Goal: Task Accomplishment & Management: Use online tool/utility

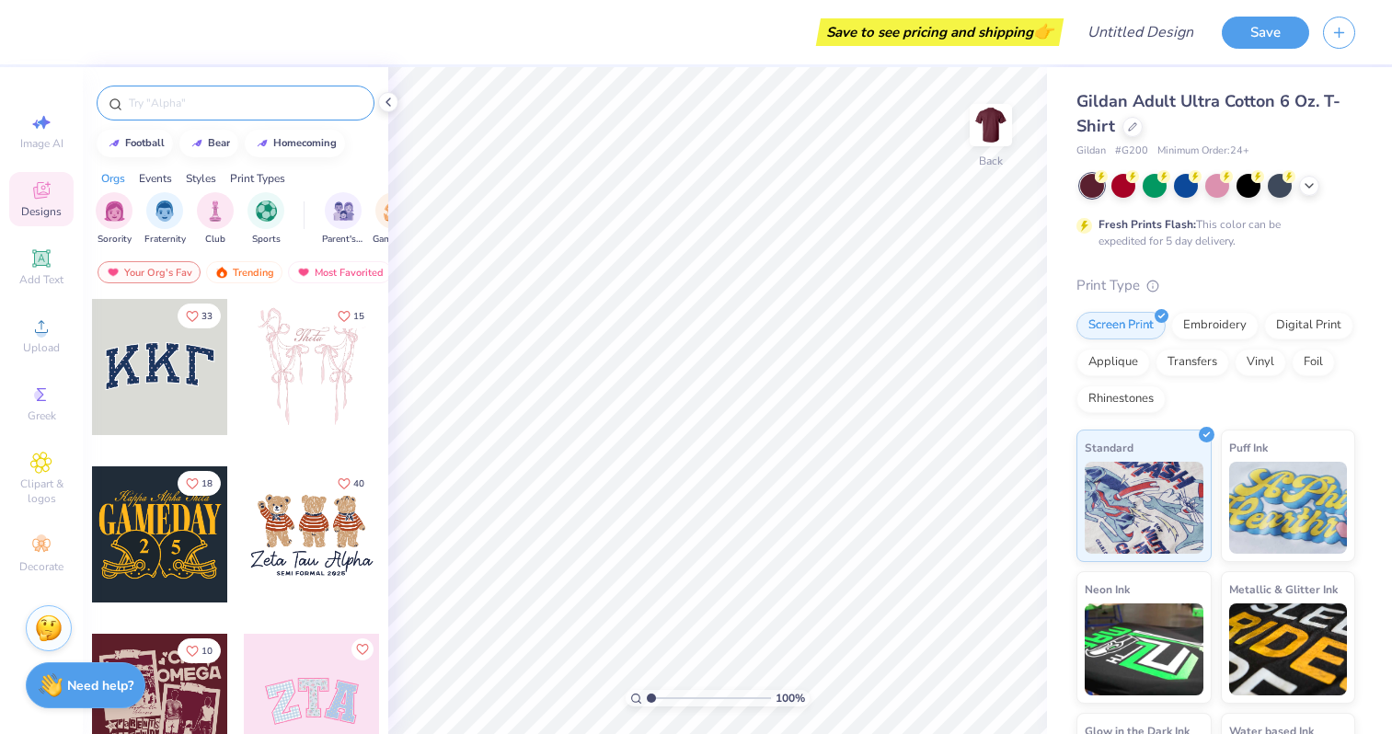
click at [270, 99] on input "text" at bounding box center [244, 103] width 235 height 18
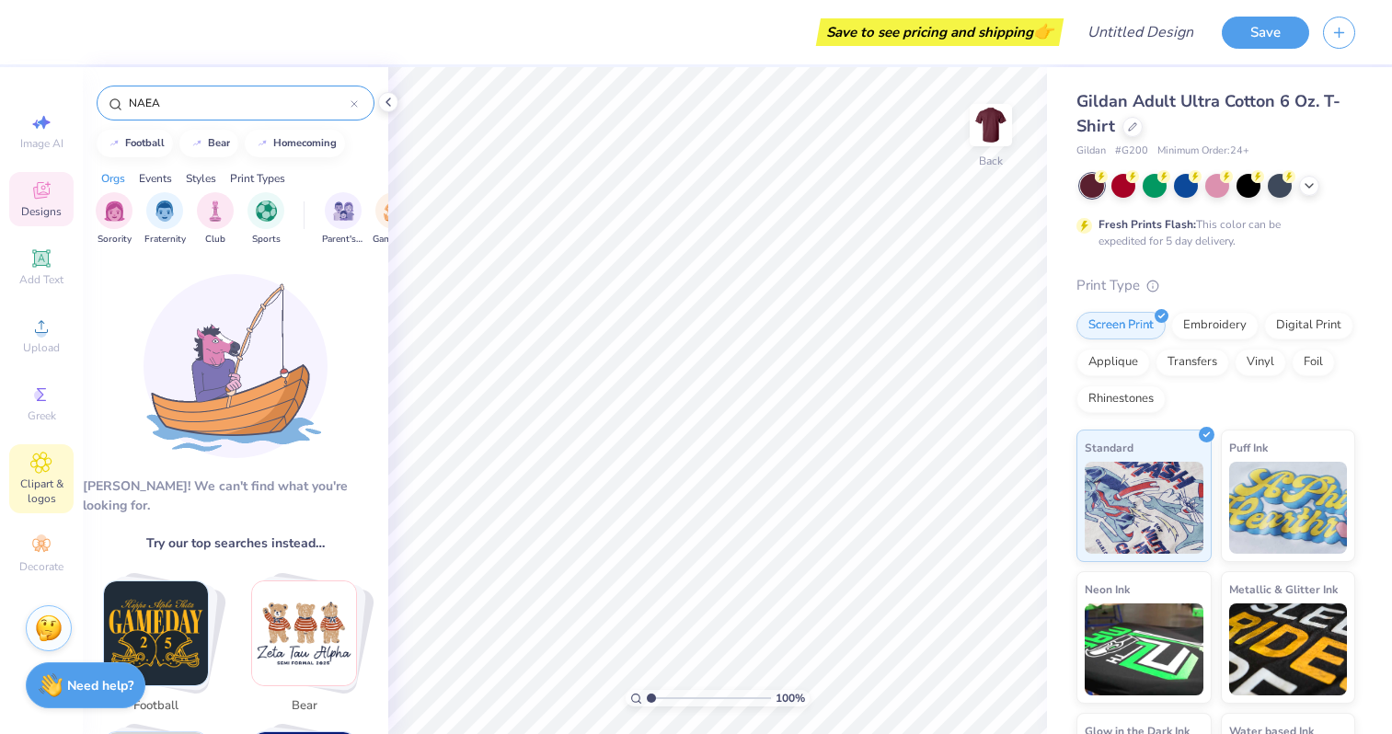
type input "NAEA"
click at [53, 486] on span "Clipart & logos" at bounding box center [41, 490] width 64 height 29
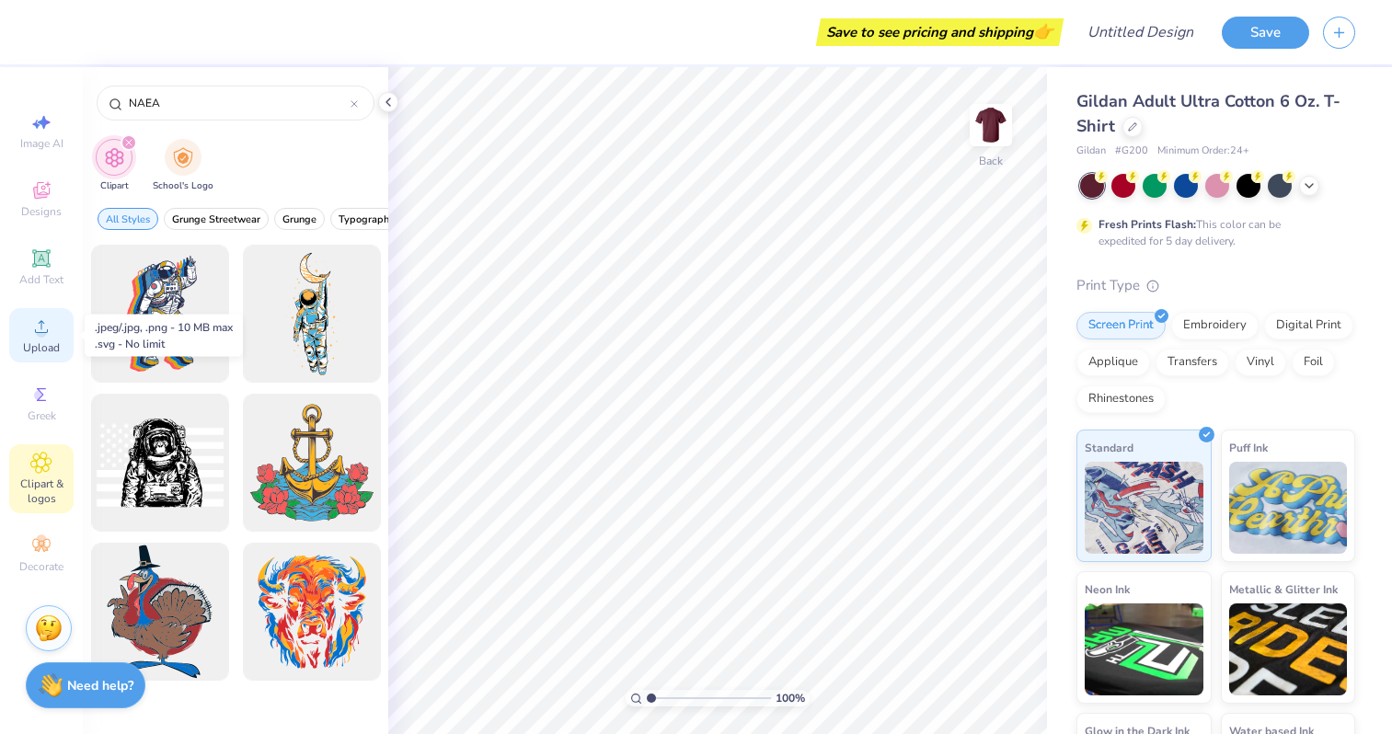
type input "NAEA"
click at [44, 336] on circle at bounding box center [41, 332] width 10 height 10
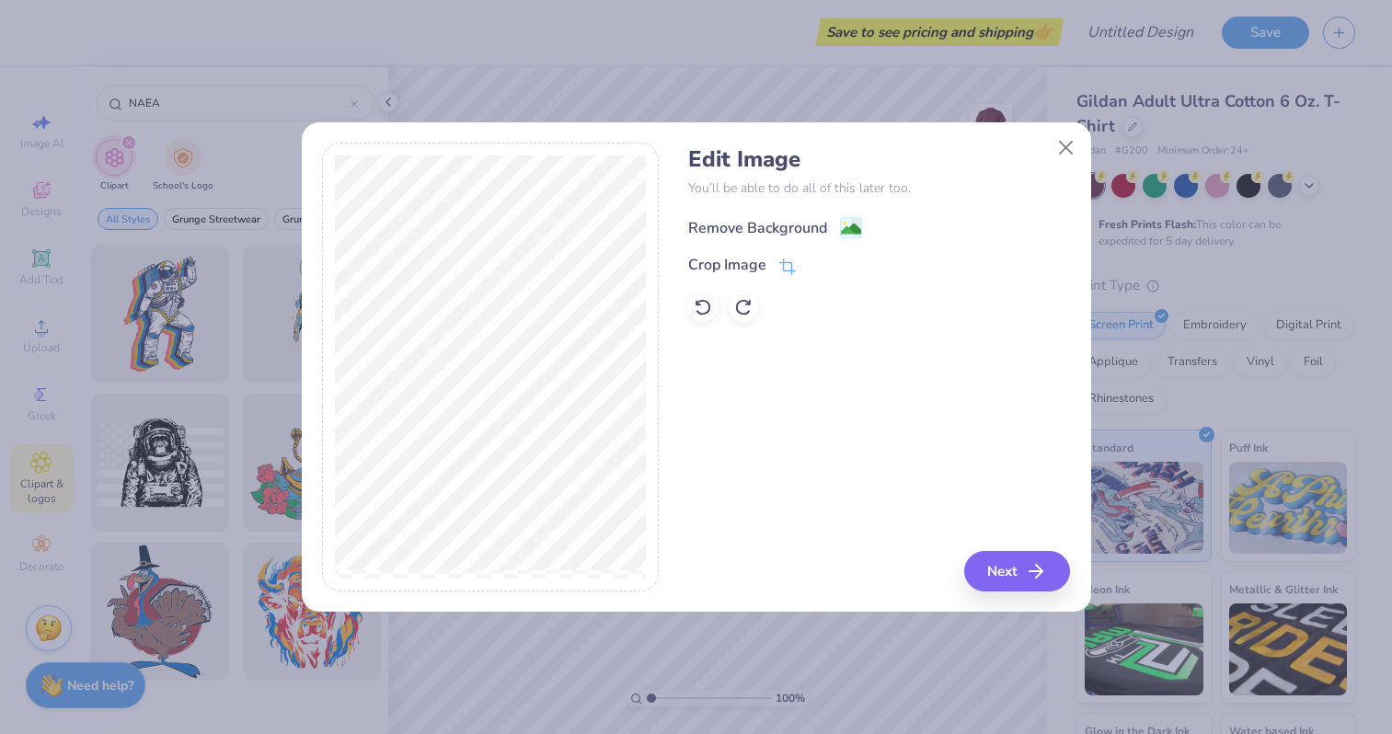
click at [806, 218] on div "Remove Background" at bounding box center [757, 228] width 139 height 22
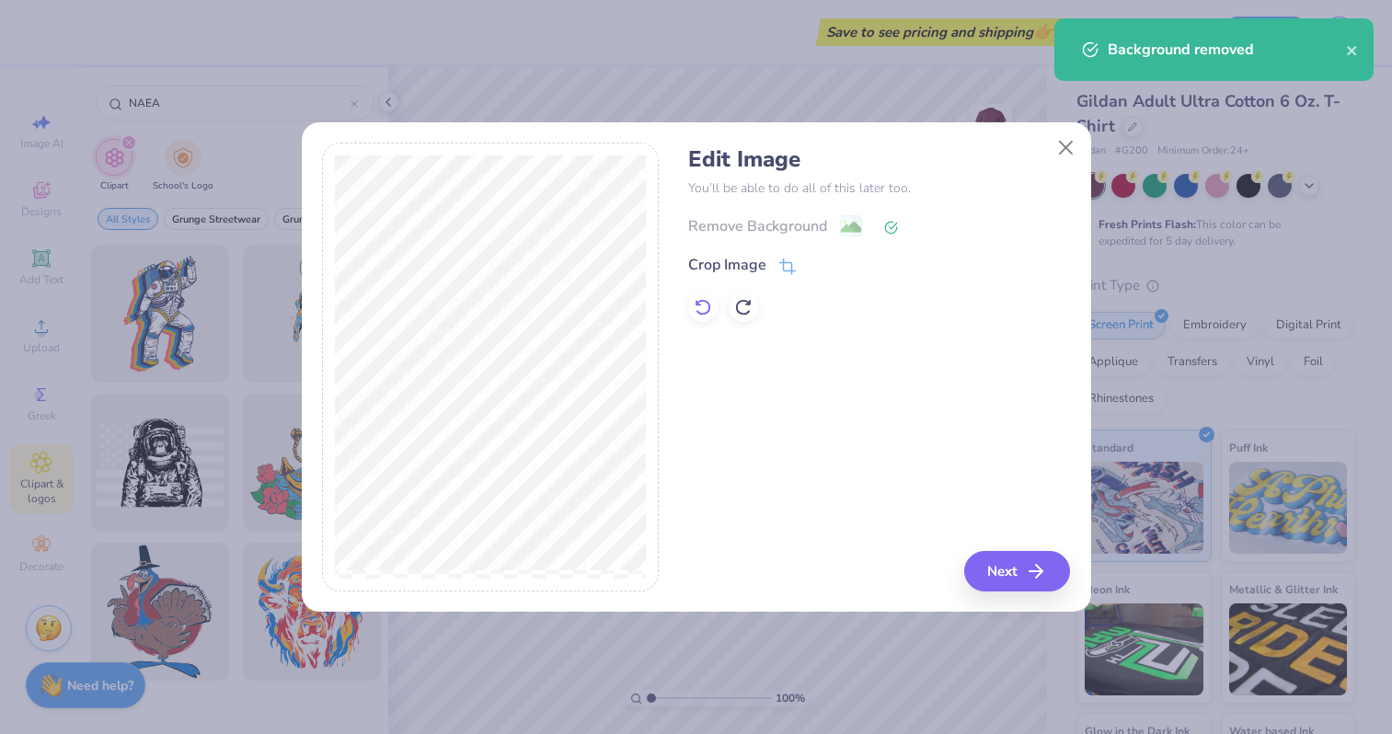
click at [708, 307] on icon at bounding box center [702, 307] width 18 height 18
click at [1015, 556] on button "Next" at bounding box center [1020, 571] width 106 height 40
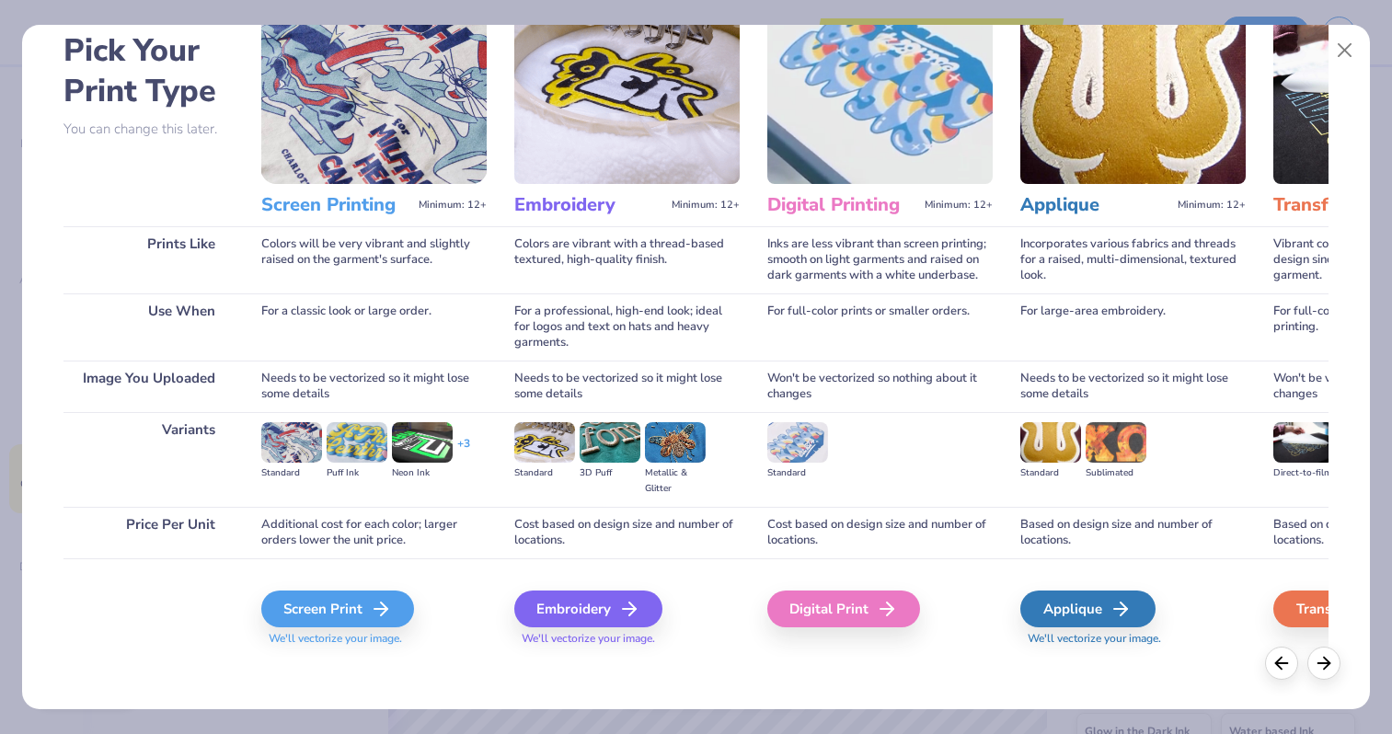
scroll to position [90, 0]
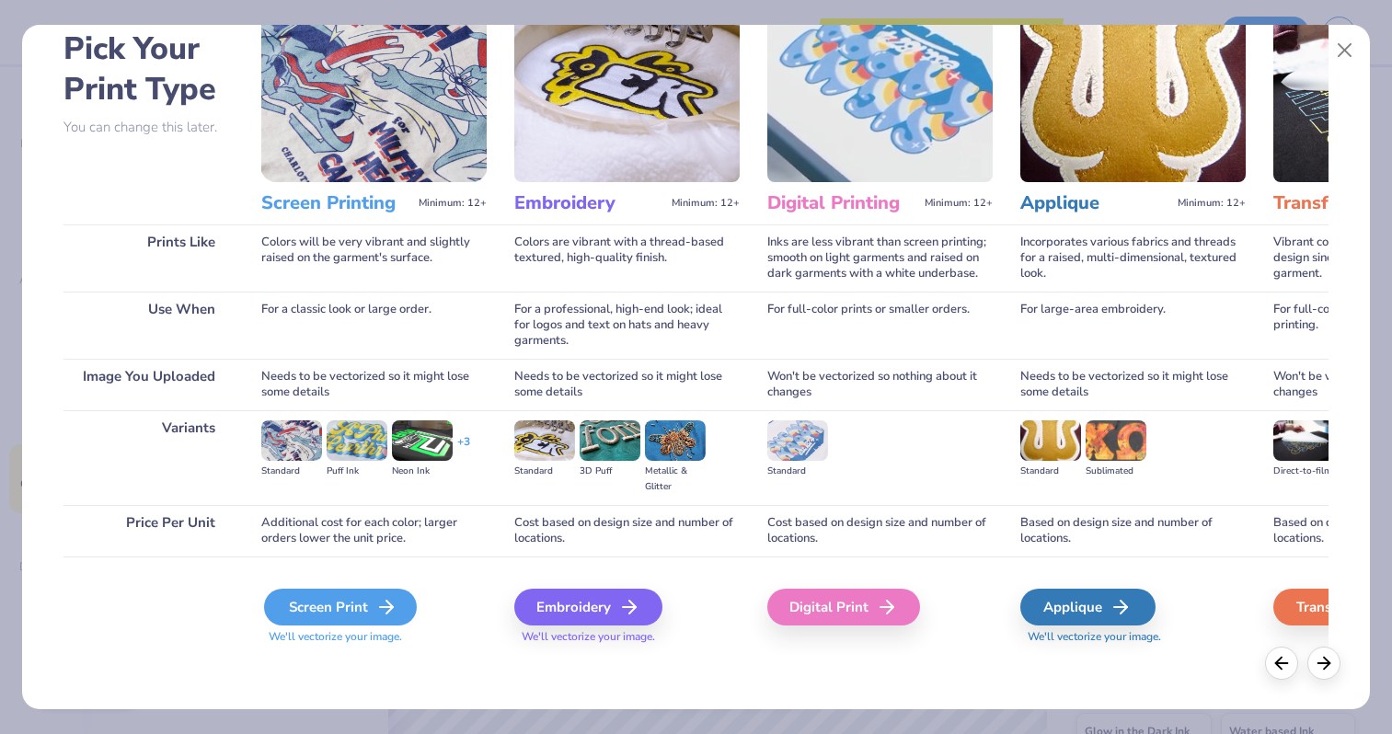
click at [353, 613] on div "Screen Print" at bounding box center [340, 607] width 153 height 37
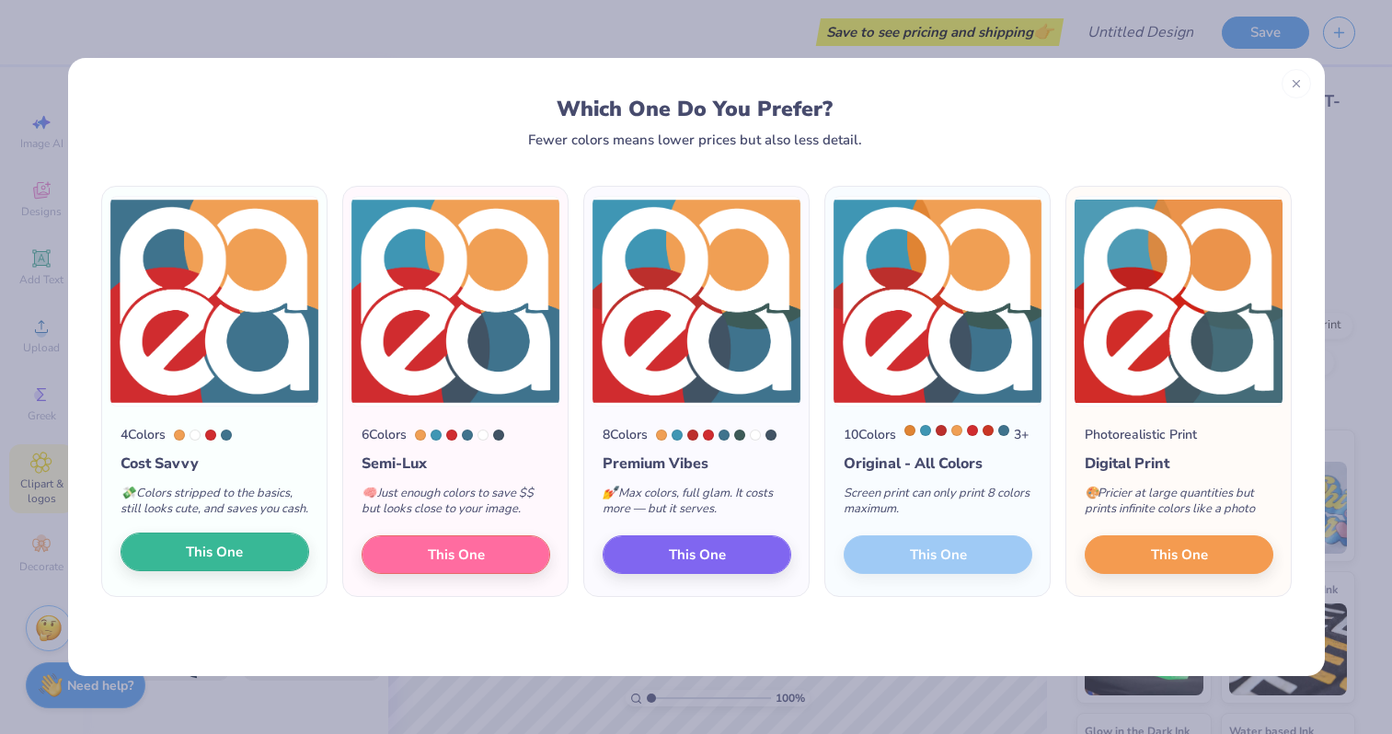
click at [269, 559] on button "This One" at bounding box center [214, 552] width 189 height 39
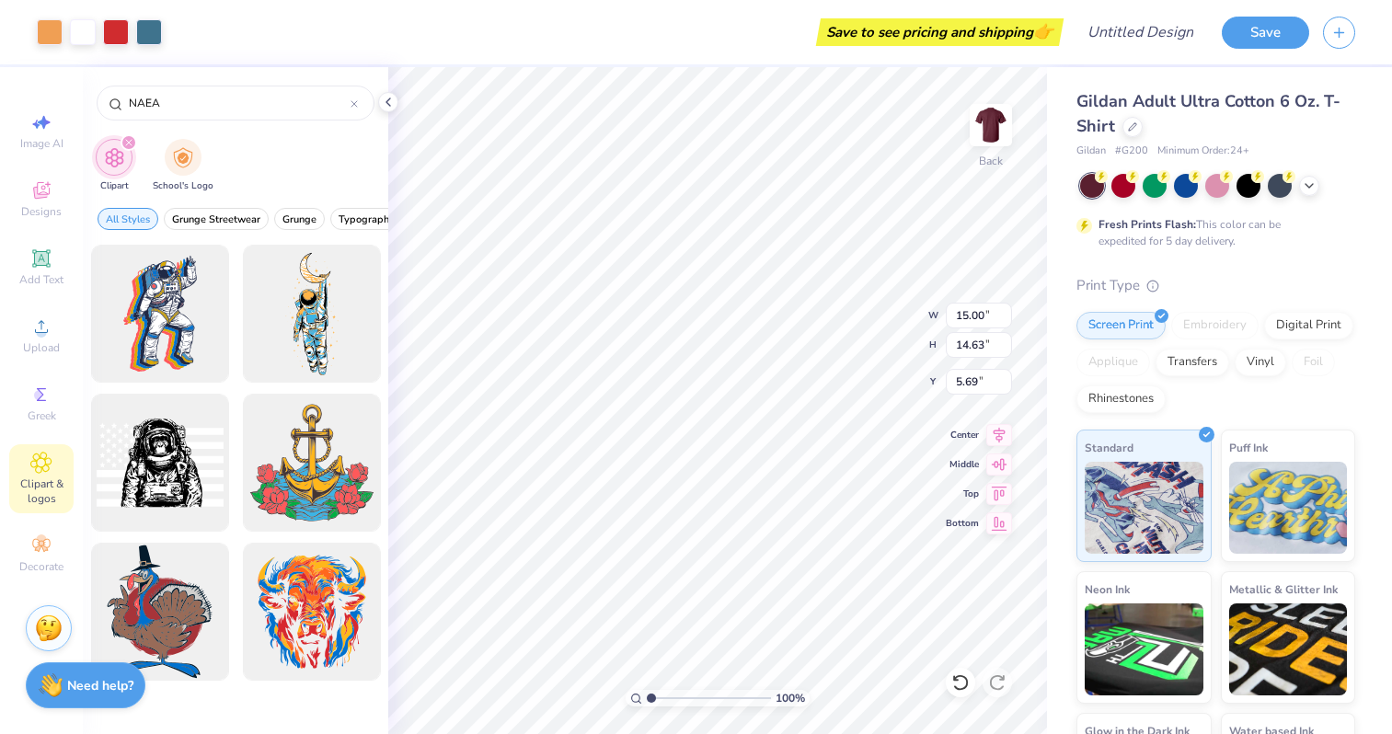
type input "8.39"
type input "8.18"
type input "3.00"
type input "1.53"
type input "1.49"
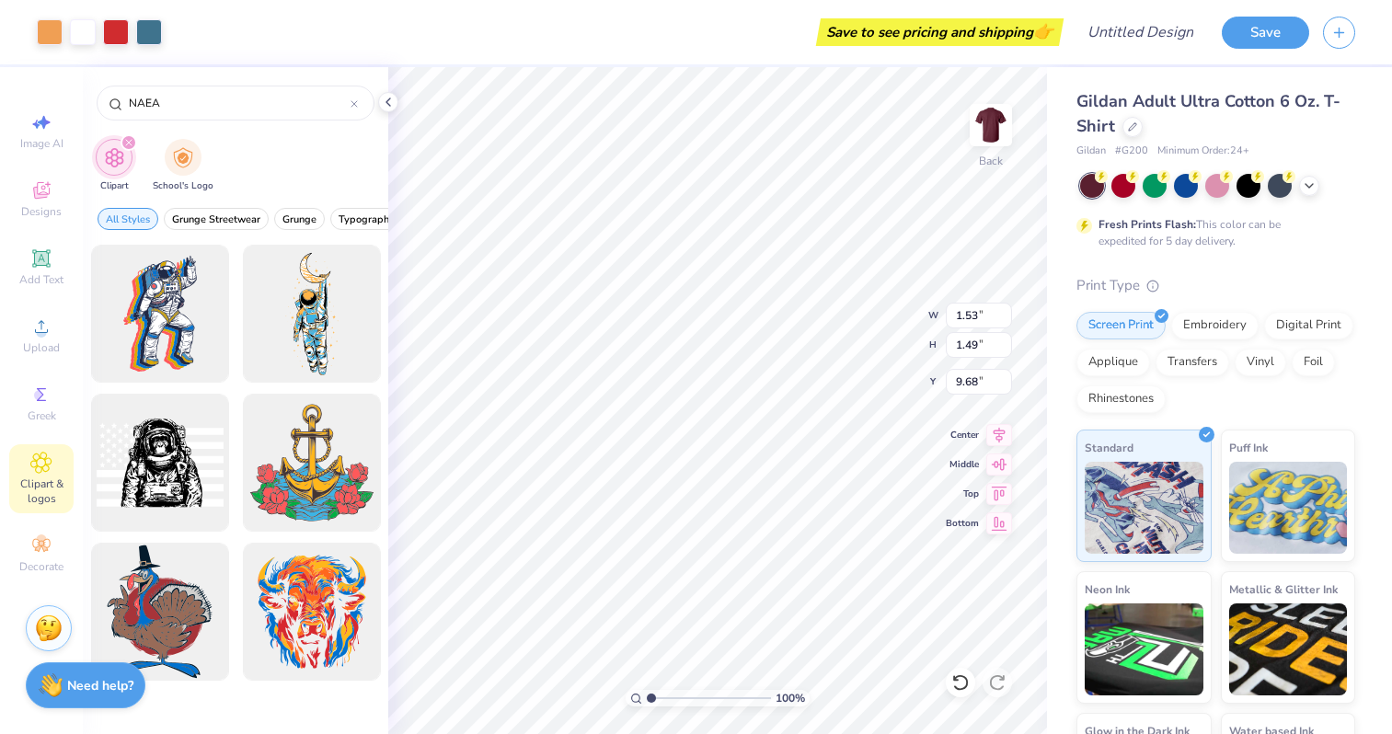
type input "1.51"
click at [991, 134] on img at bounding box center [991, 125] width 74 height 74
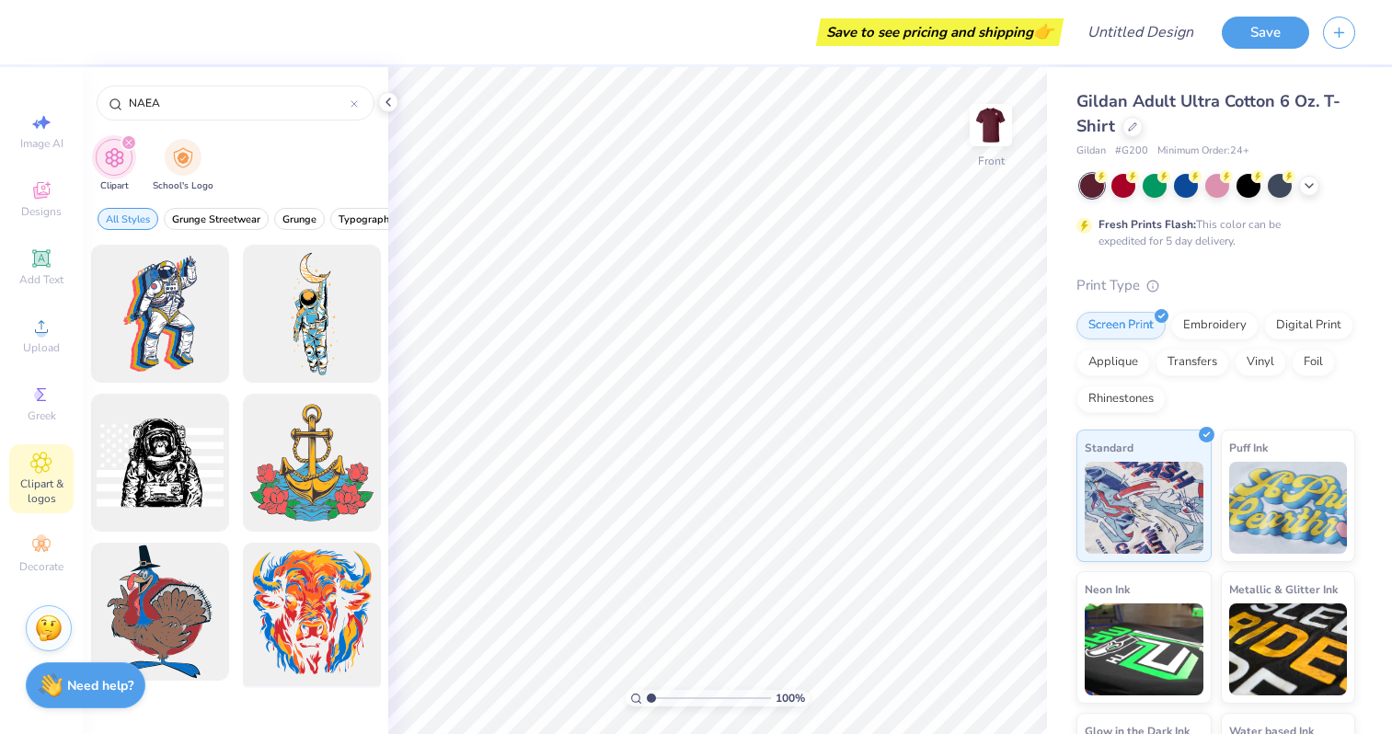
click at [305, 581] on div at bounding box center [311, 612] width 152 height 152
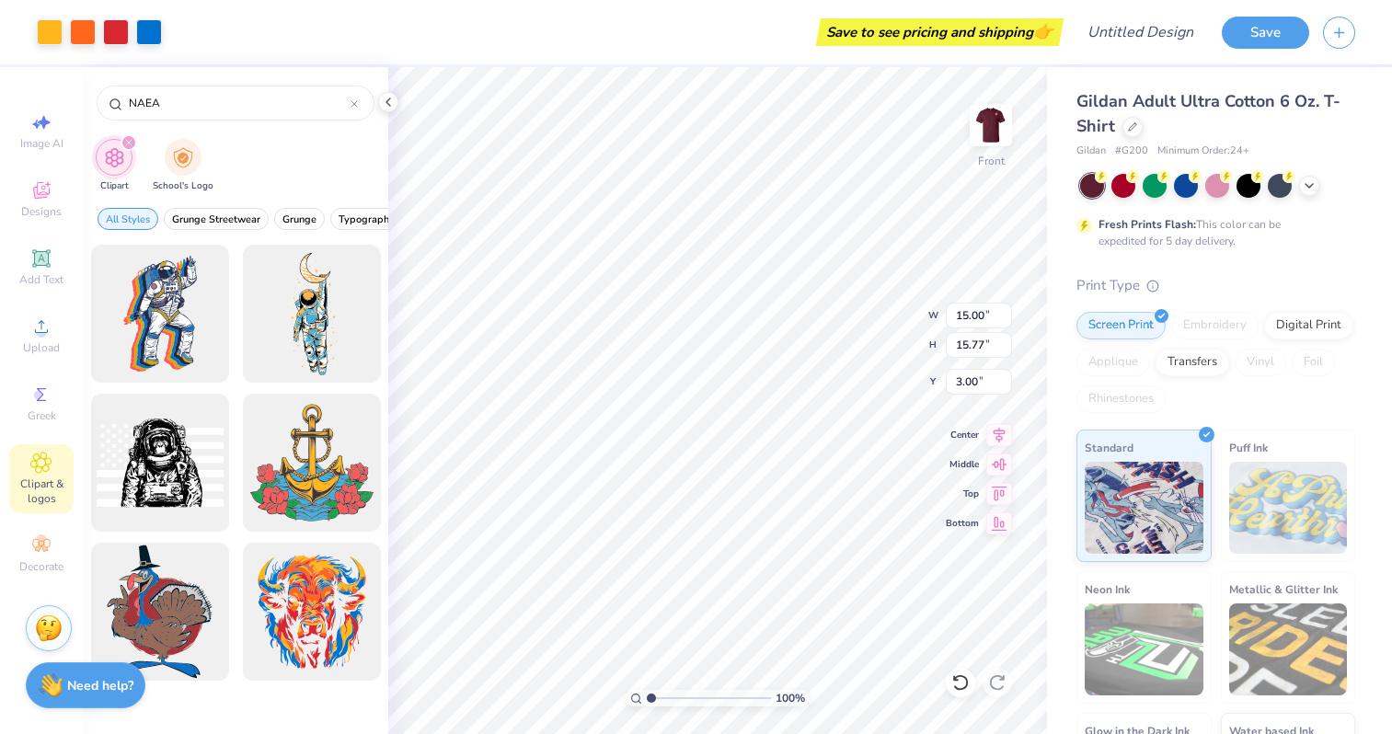
type input "12.03"
type input "12.65"
type input "3.00"
type input "12.72"
type input "13.38"
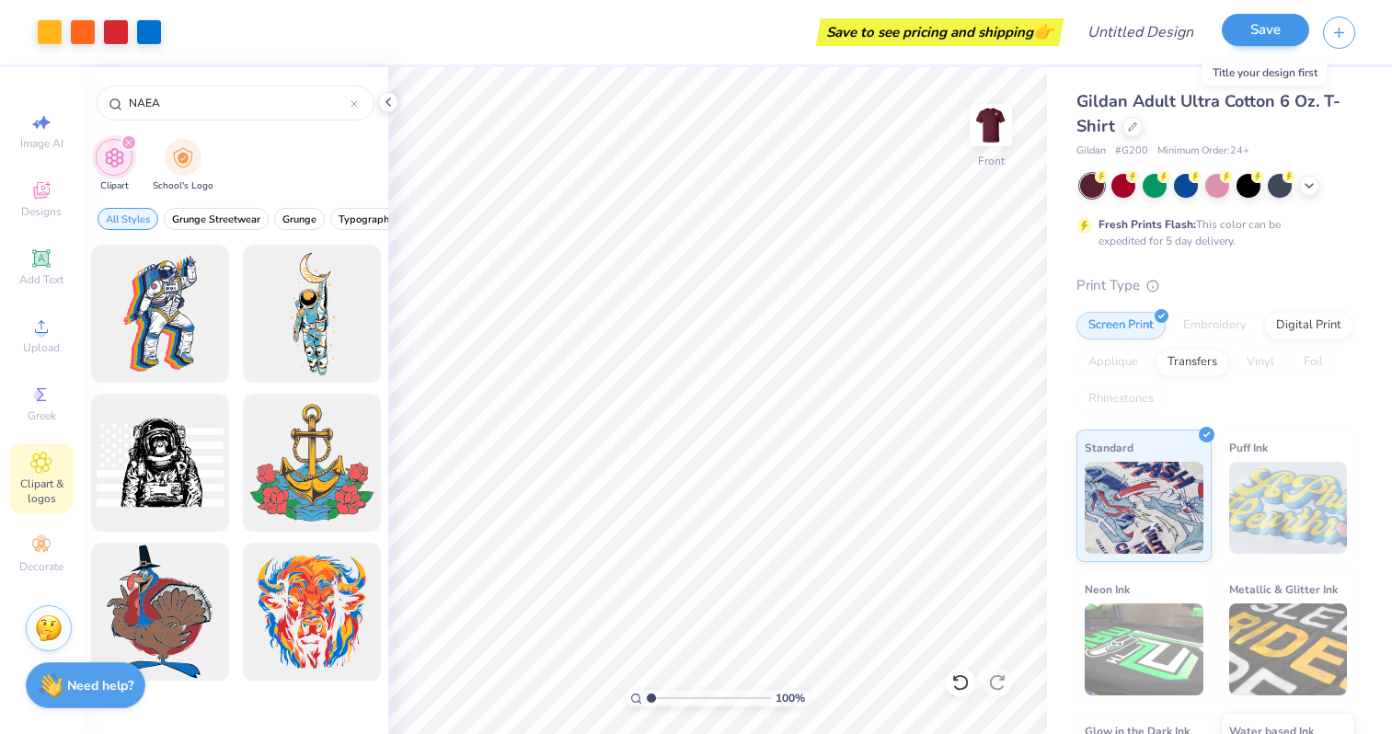
click at [1256, 29] on button "Save" at bounding box center [1264, 30] width 87 height 32
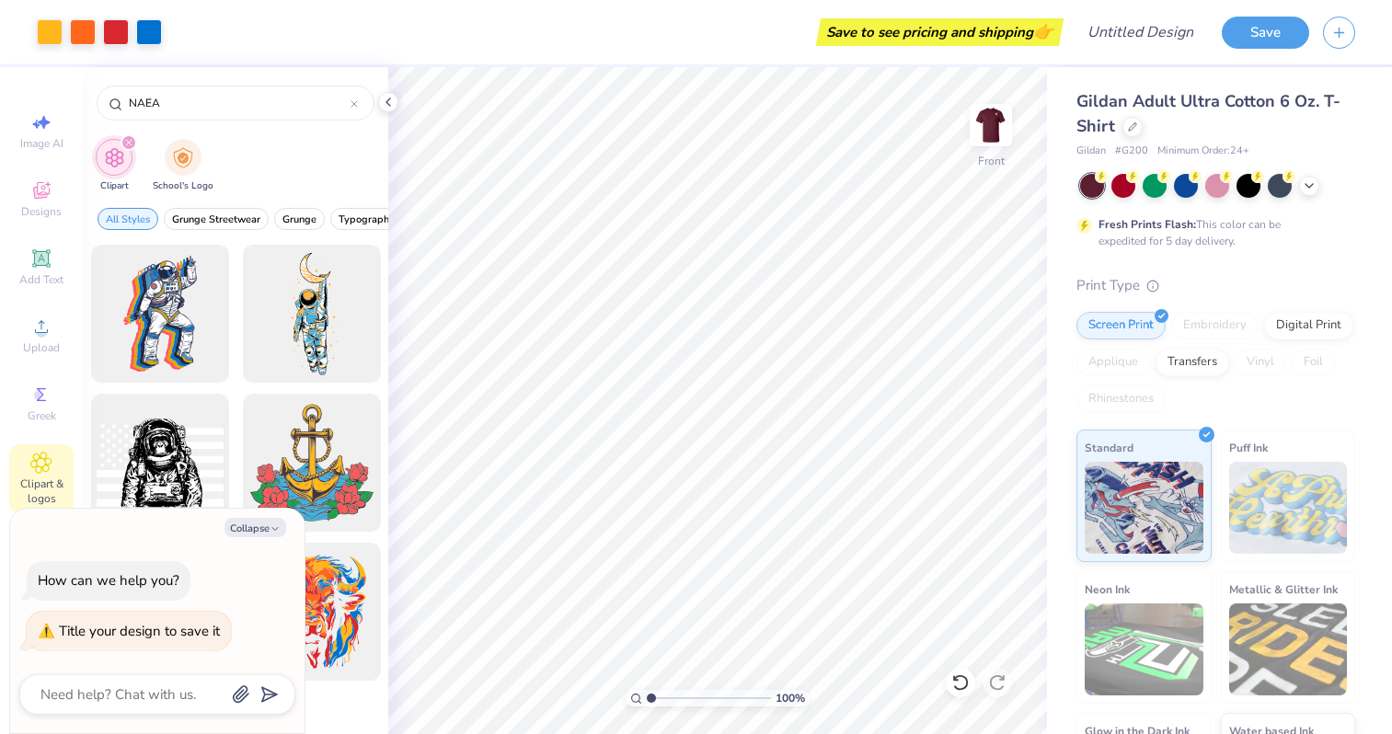
type textarea "S"
type textarea "x"
type textarea "Sa"
type textarea "x"
type textarea "[PERSON_NAME]"
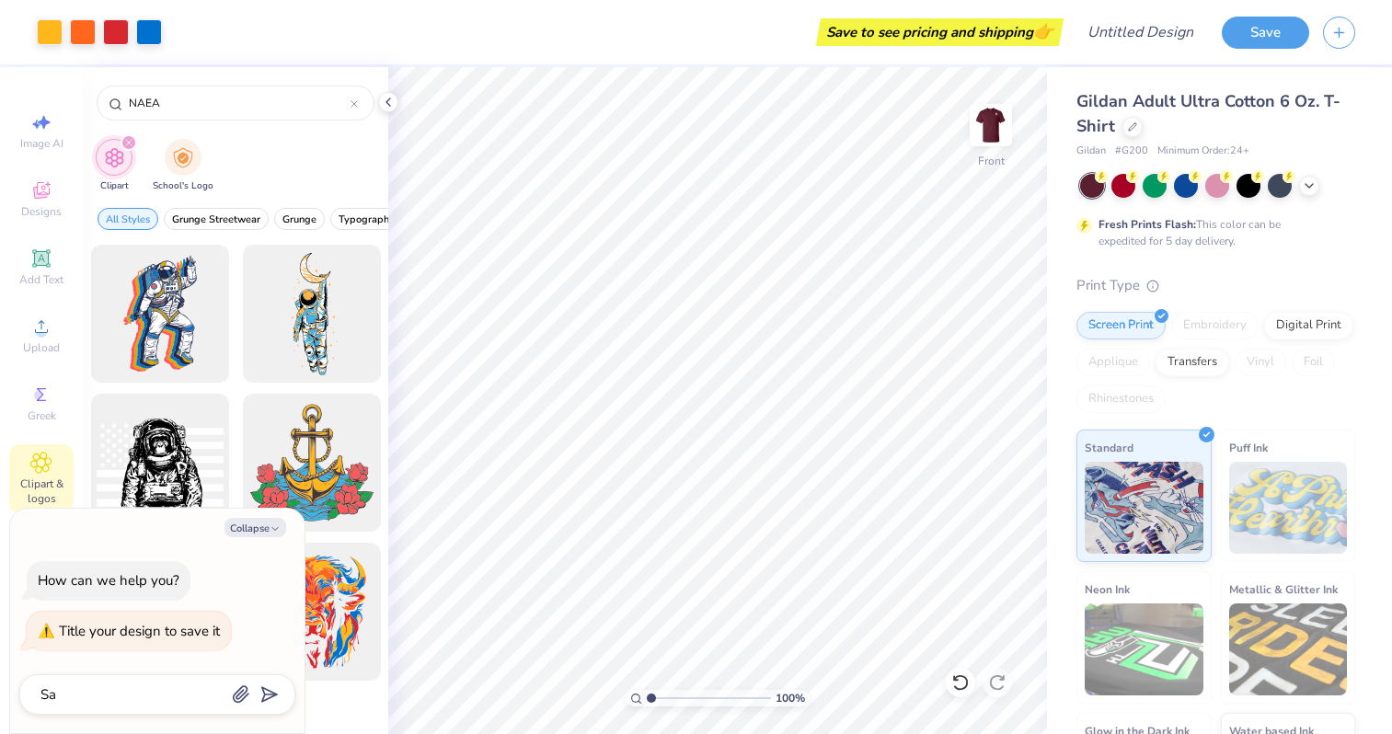
type textarea "x"
type textarea "Samp"
type textarea "x"
type textarea "Sampl"
type textarea "x"
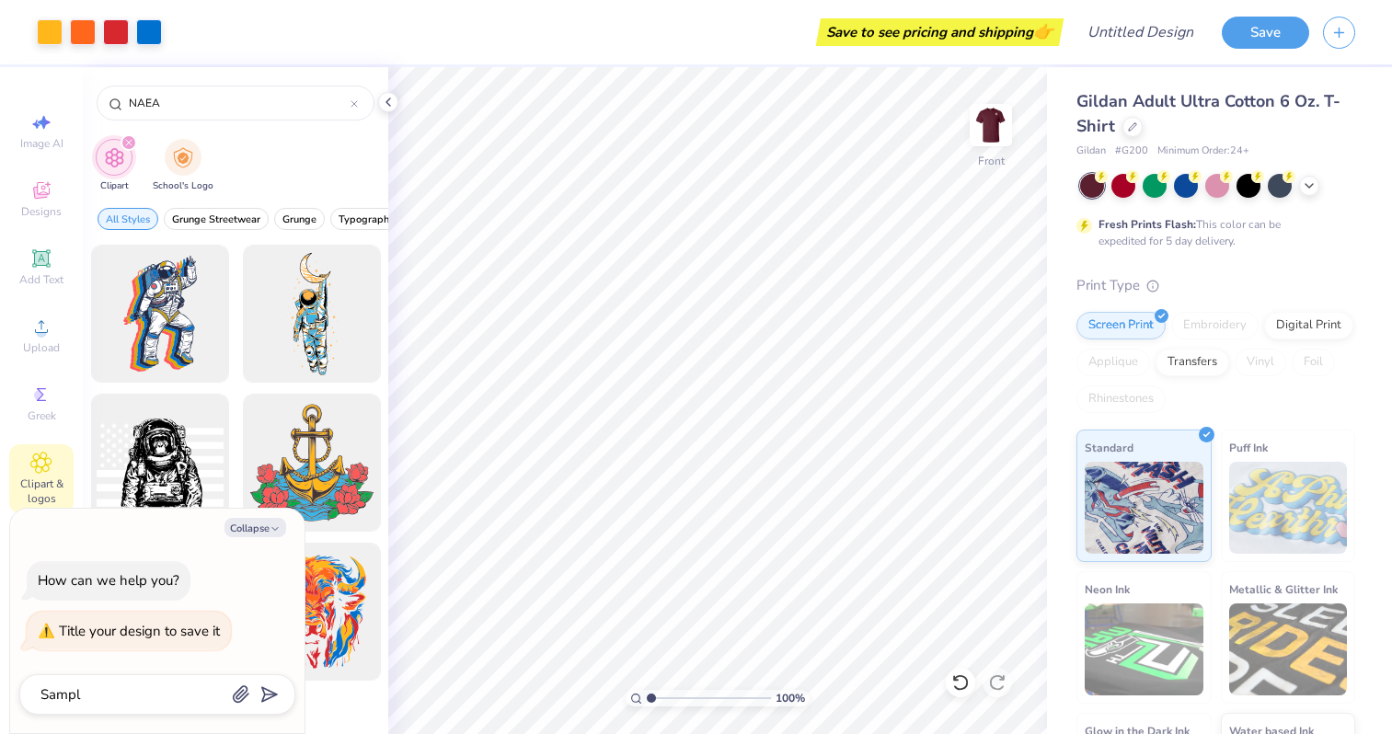
type textarea "Sample"
type textarea "x"
type textarea "Sample"
type textarea "x"
click at [267, 699] on polygon "submit" at bounding box center [266, 695] width 22 height 22
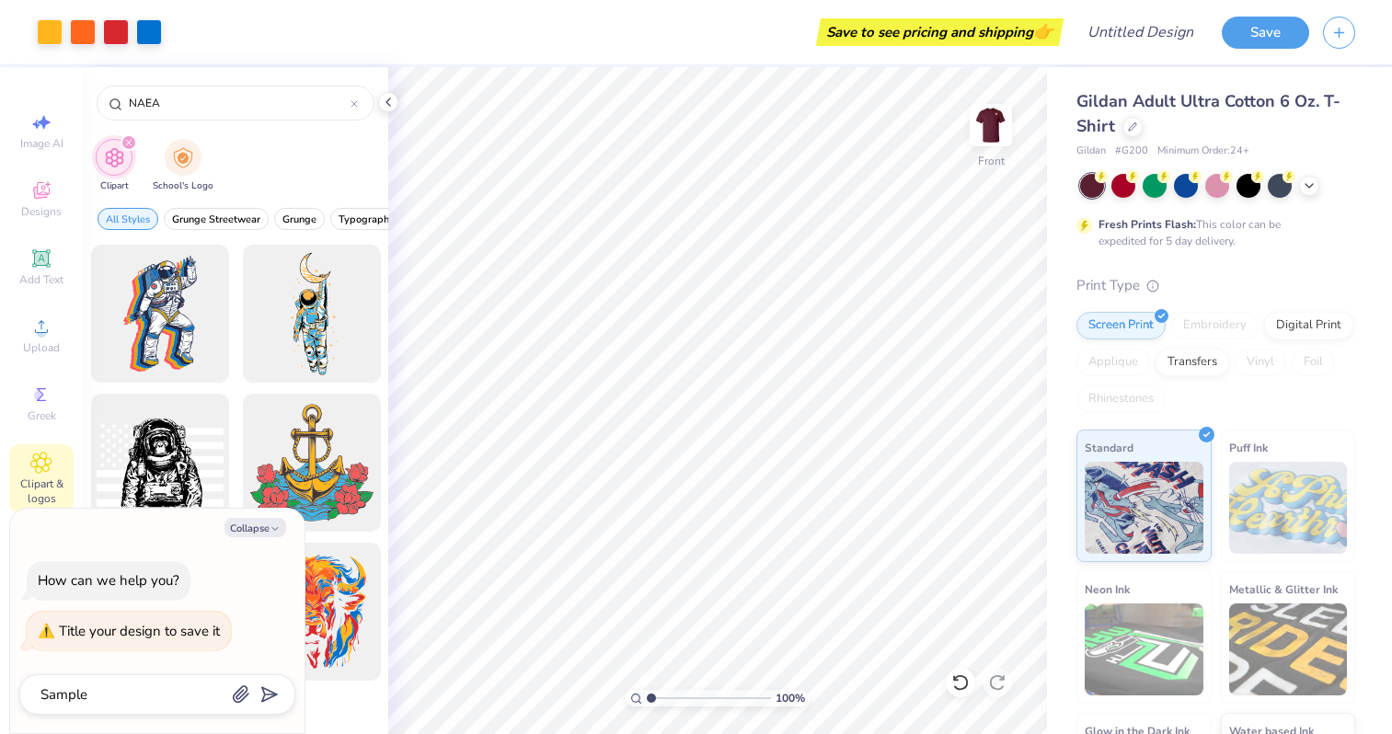
type textarea "x"
type input "Sample"
type textarea "x"
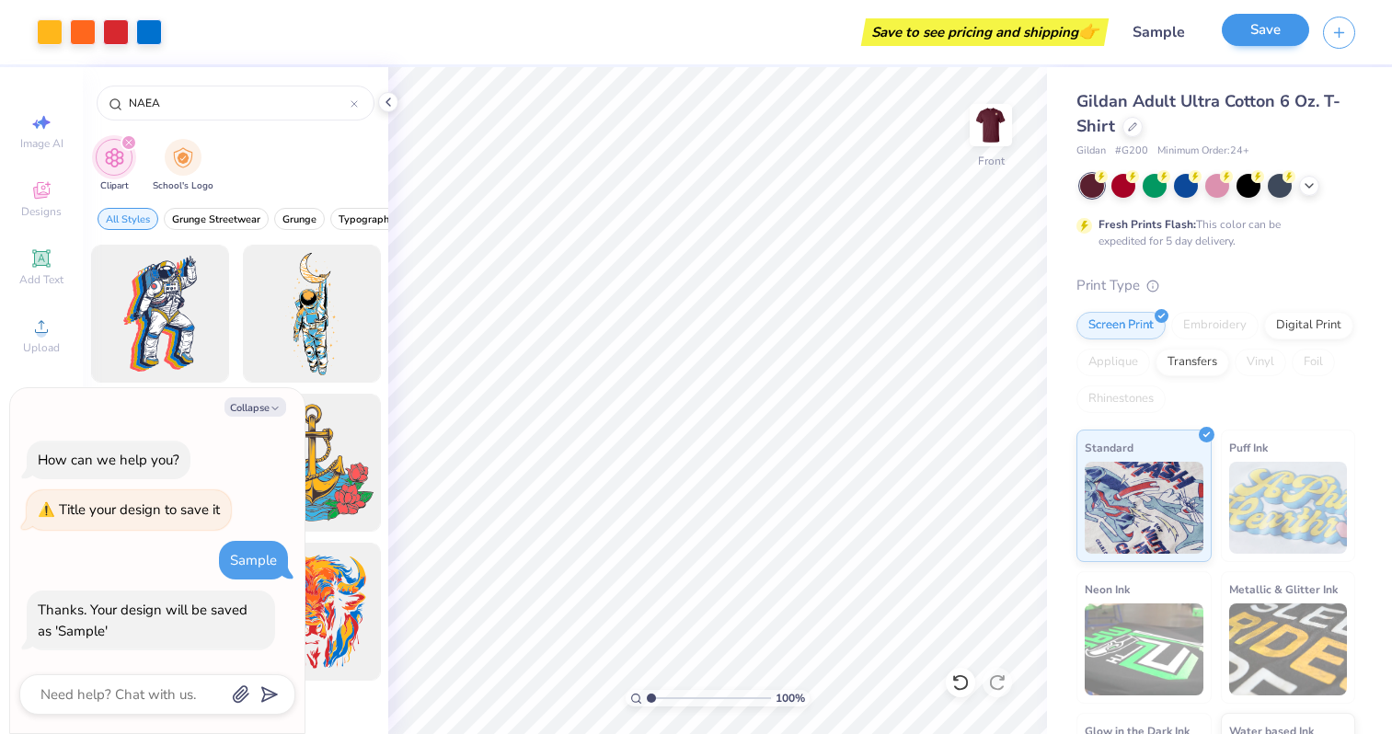
click at [1277, 21] on button "Save" at bounding box center [1264, 30] width 87 height 32
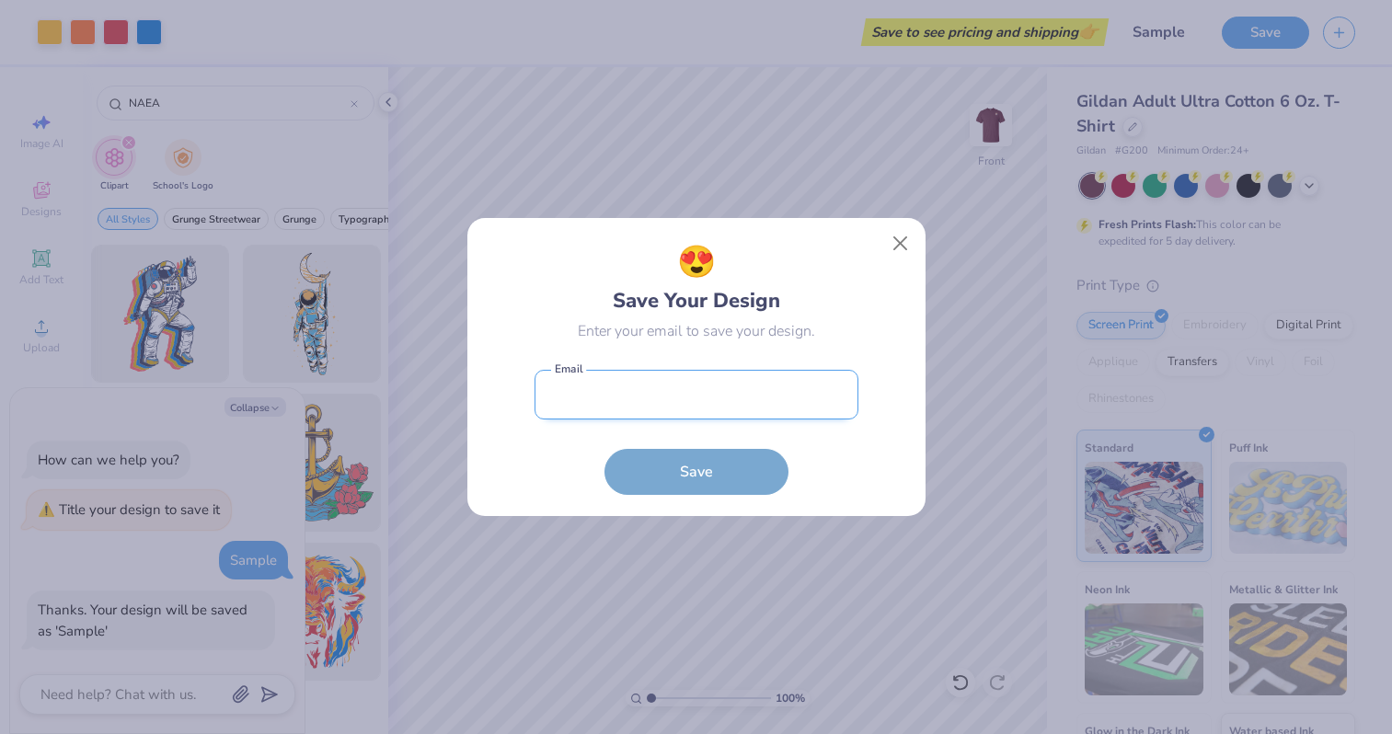
click at [734, 405] on input "email" at bounding box center [696, 395] width 324 height 51
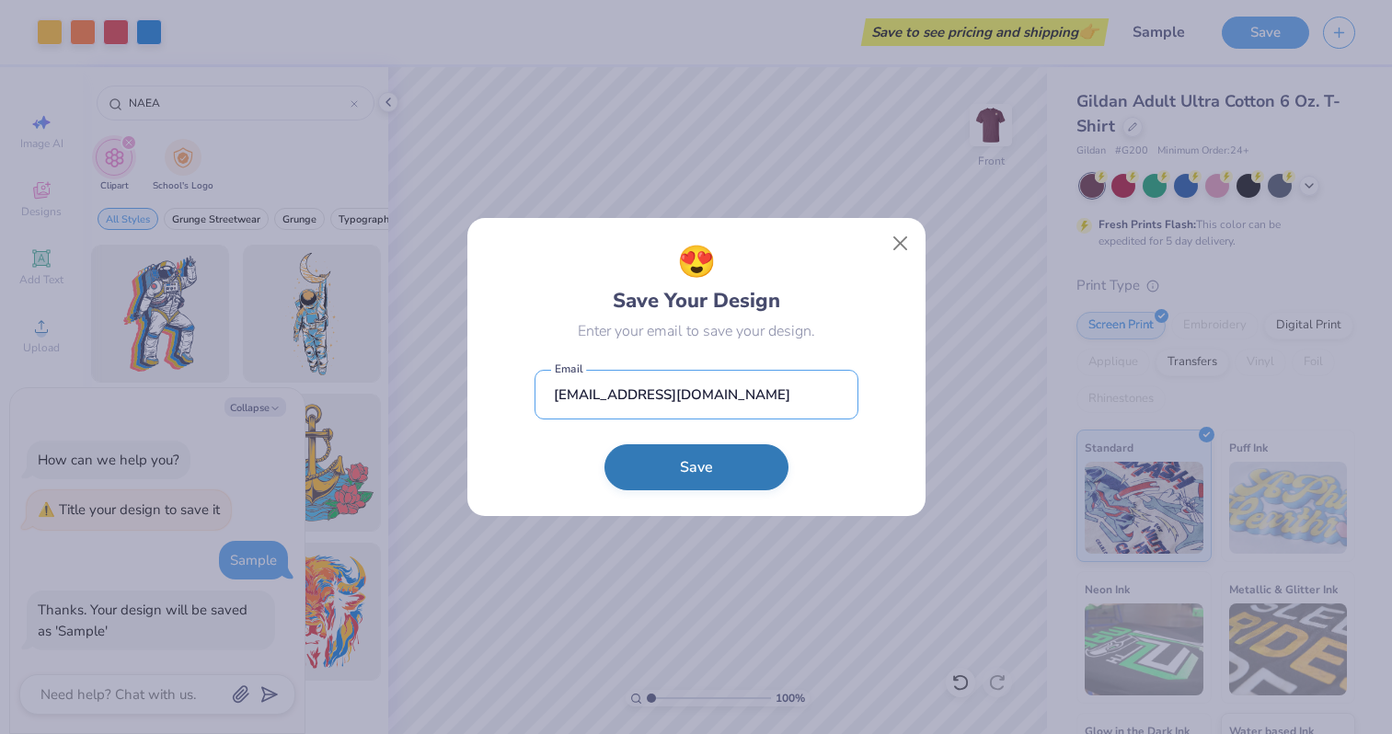
type input "[EMAIL_ADDRESS][DOMAIN_NAME]"
click at [728, 474] on button "Save" at bounding box center [696, 467] width 184 height 46
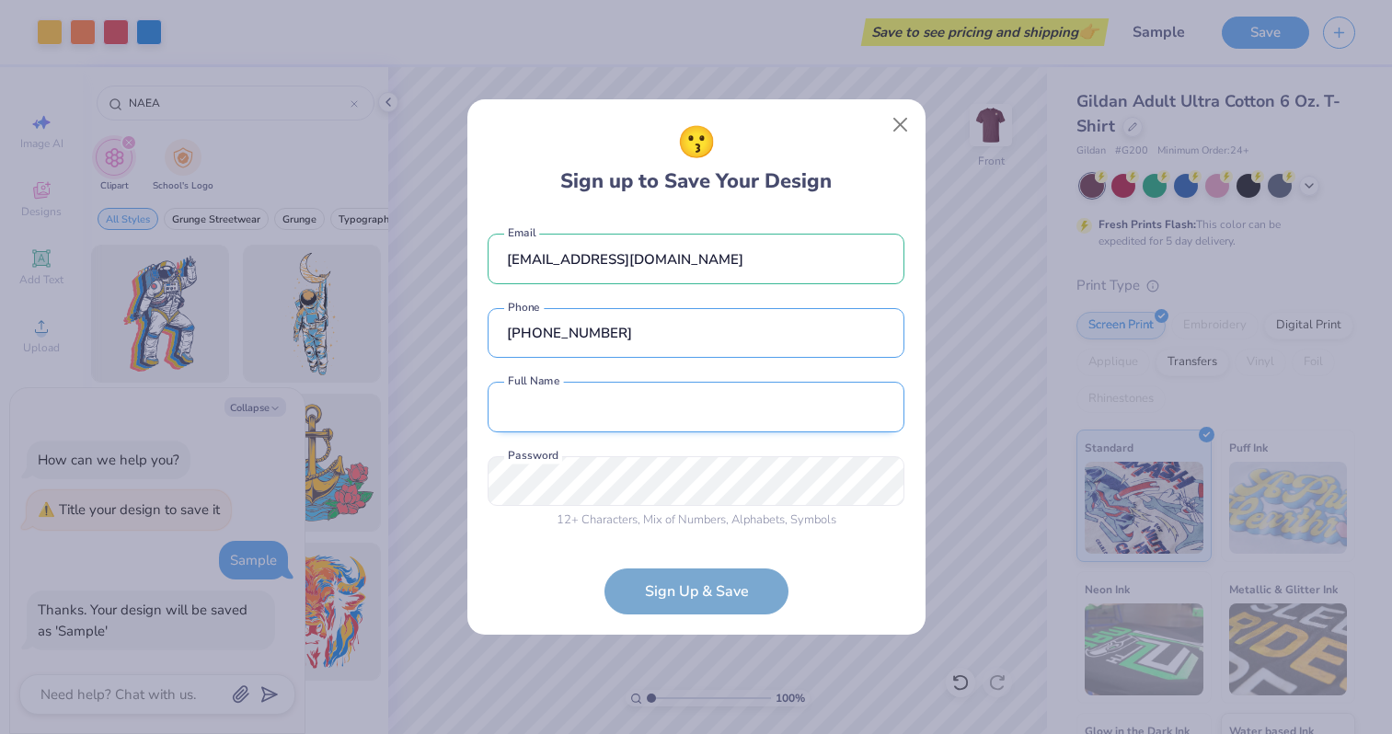
type input "[PHONE_NUMBER]"
click at [520, 414] on input "[PERSON_NAME]" at bounding box center [695, 407] width 417 height 51
type input "[PERSON_NAME]"
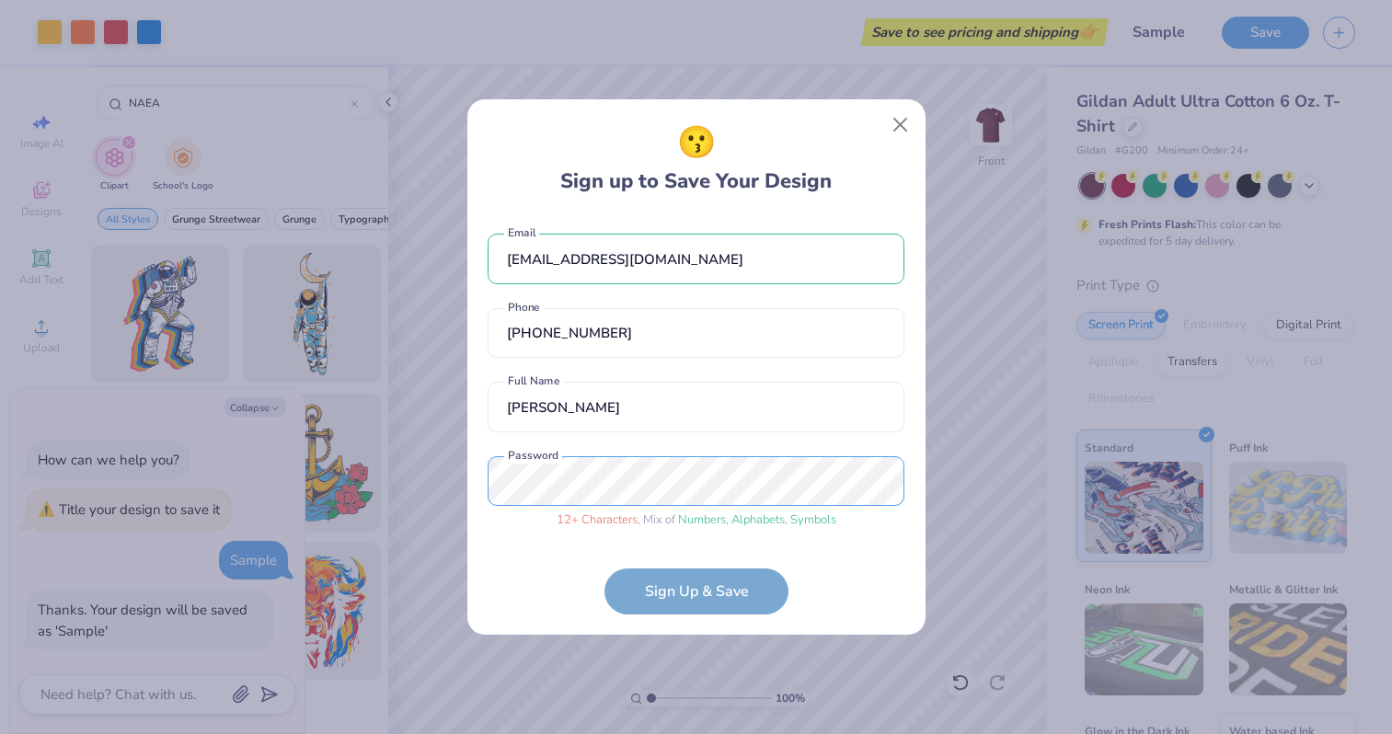
click at [418, 459] on div "😗 Sign up to Save Your Design [EMAIL_ADDRESS][DOMAIN_NAME] Email [PHONE_NUMBER]…" at bounding box center [696, 367] width 1392 height 734
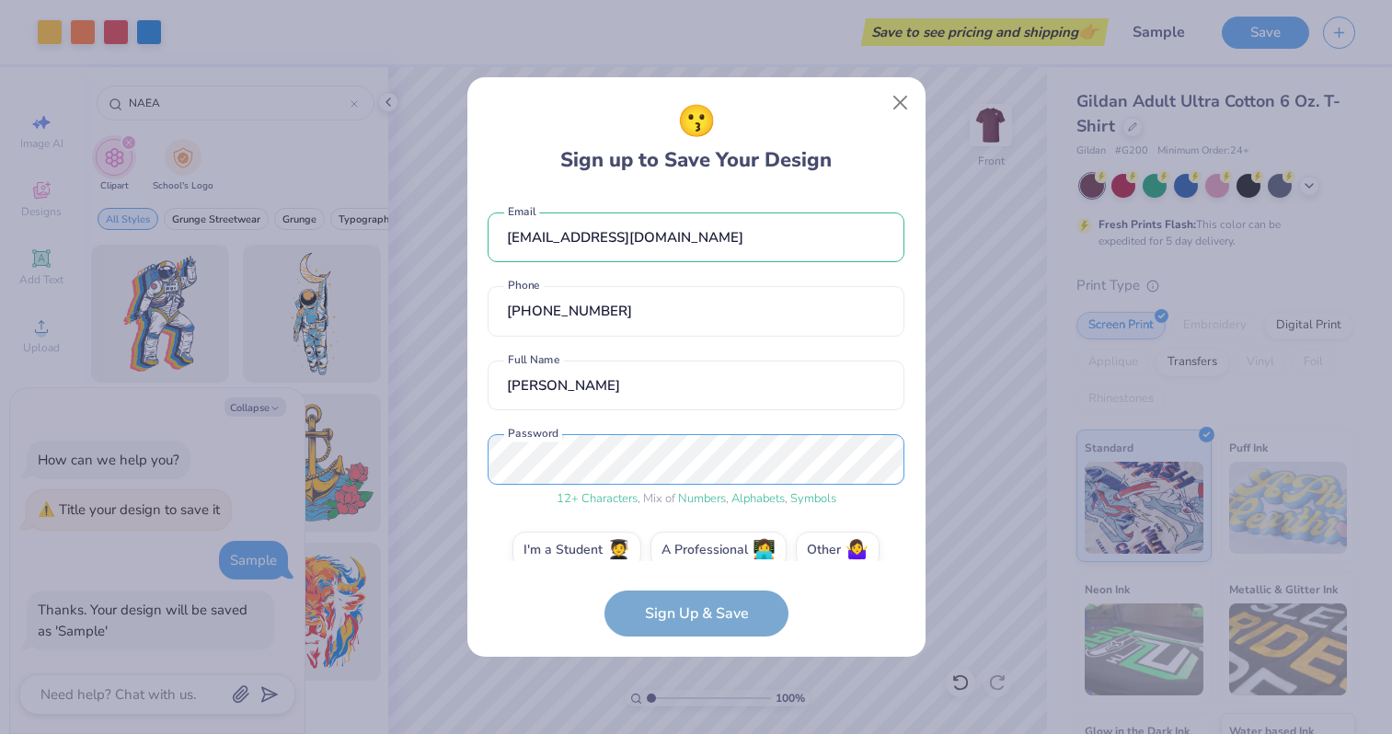
scroll to position [26, 0]
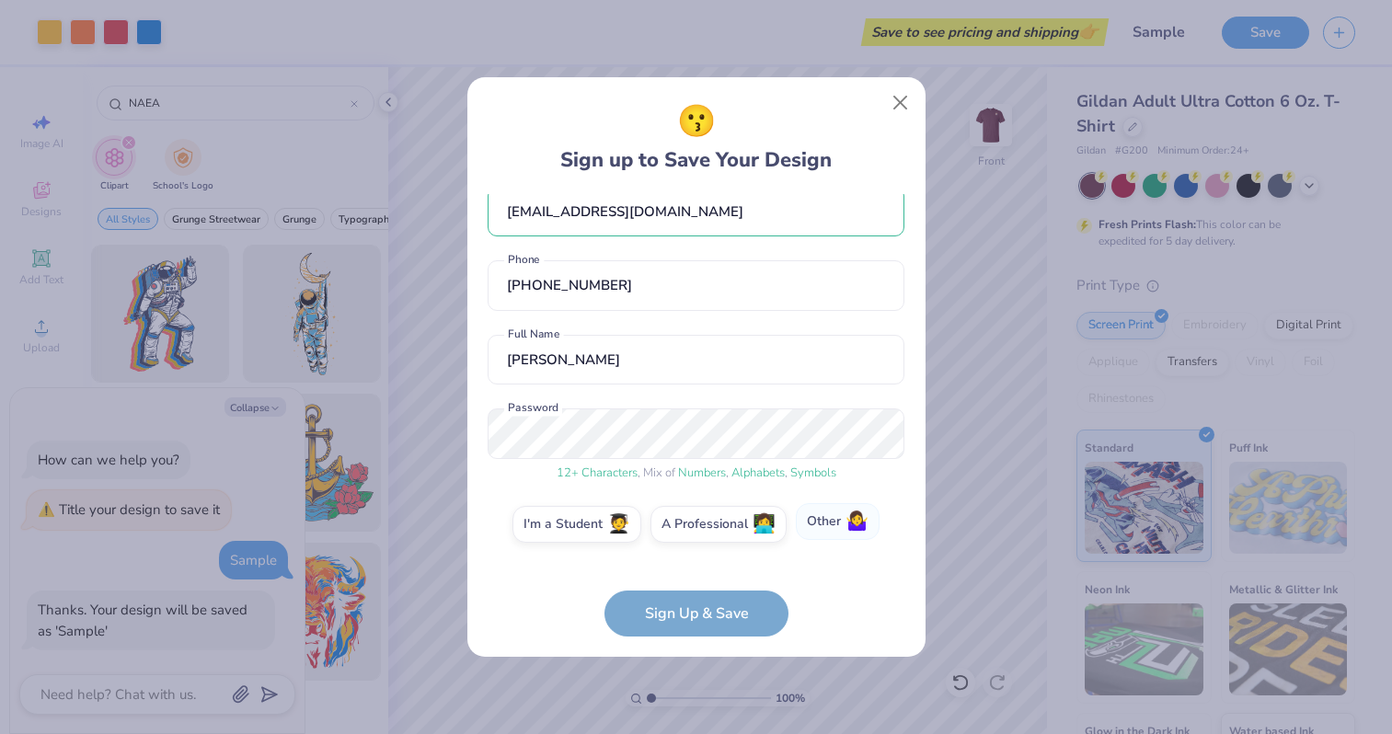
click at [853, 524] on span "🤷‍♀️" at bounding box center [856, 521] width 23 height 21
click at [702, 549] on input "Other 🤷‍♀️" at bounding box center [696, 555] width 12 height 12
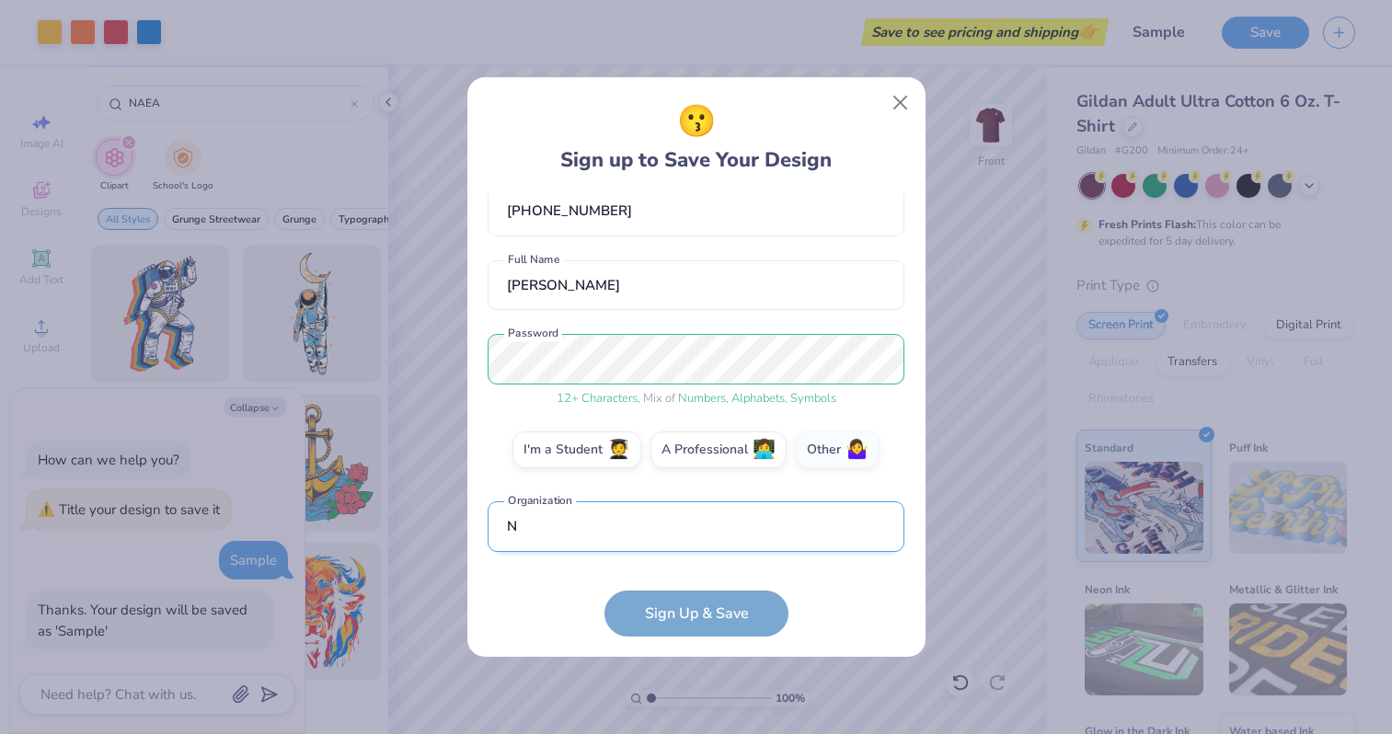
scroll to position [211, 0]
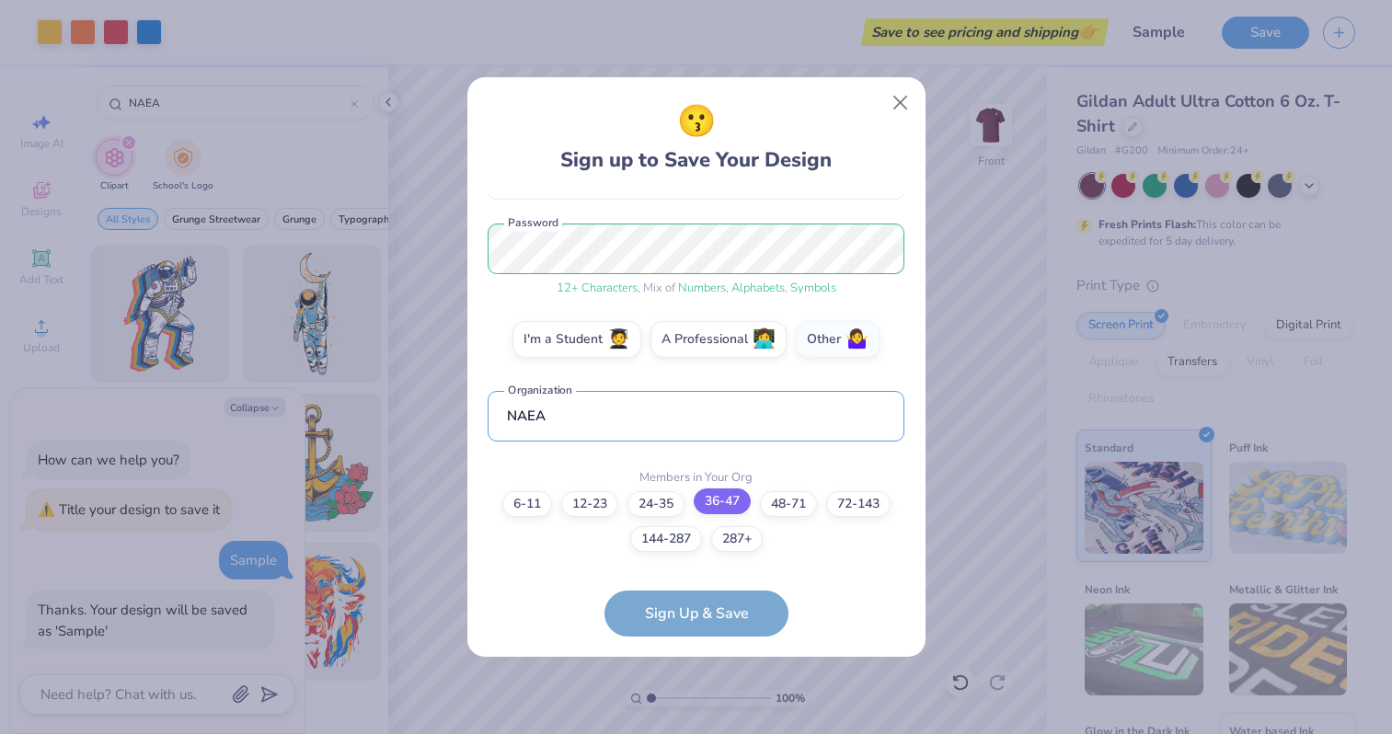
type input "NAEA"
click at [706, 509] on label "36-47" at bounding box center [721, 501] width 57 height 26
click at [702, 727] on input "36-47" at bounding box center [696, 733] width 12 height 12
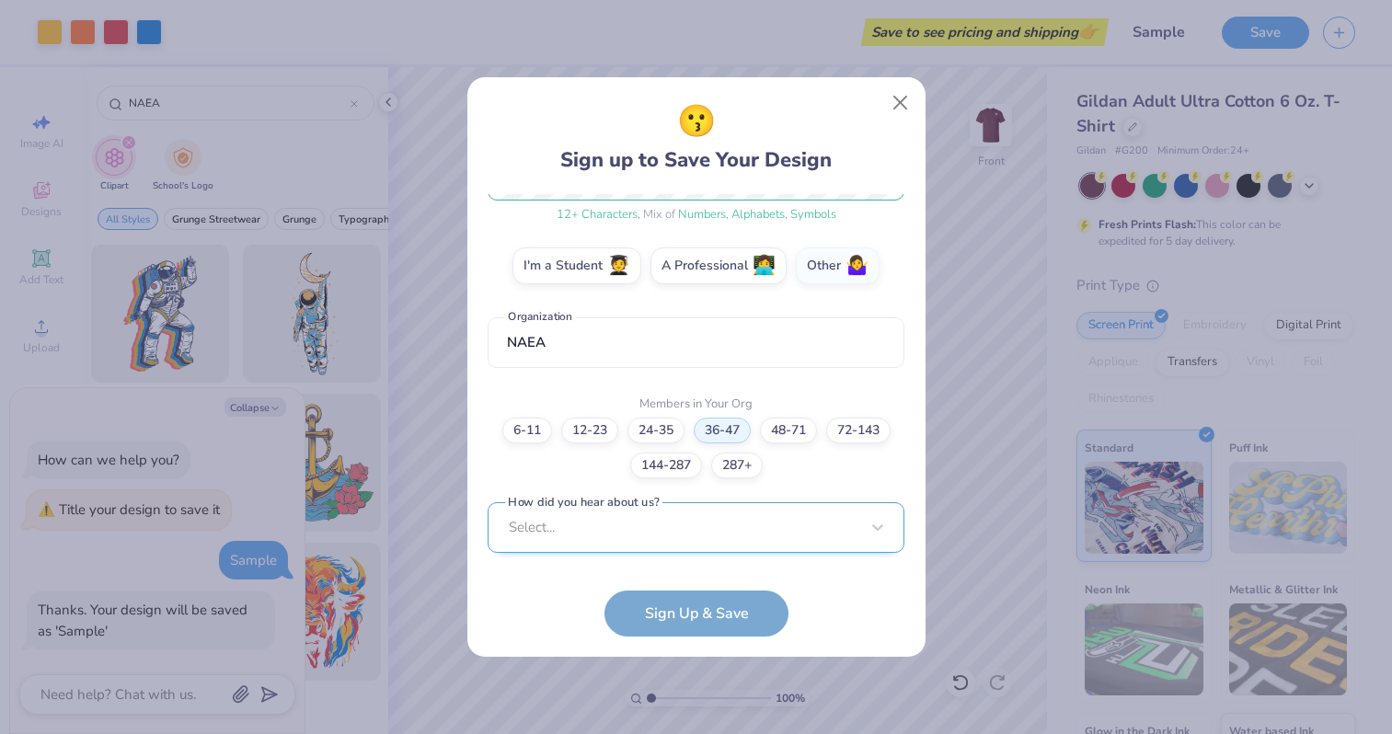
click at [703, 522] on div "Select..." at bounding box center [695, 527] width 417 height 51
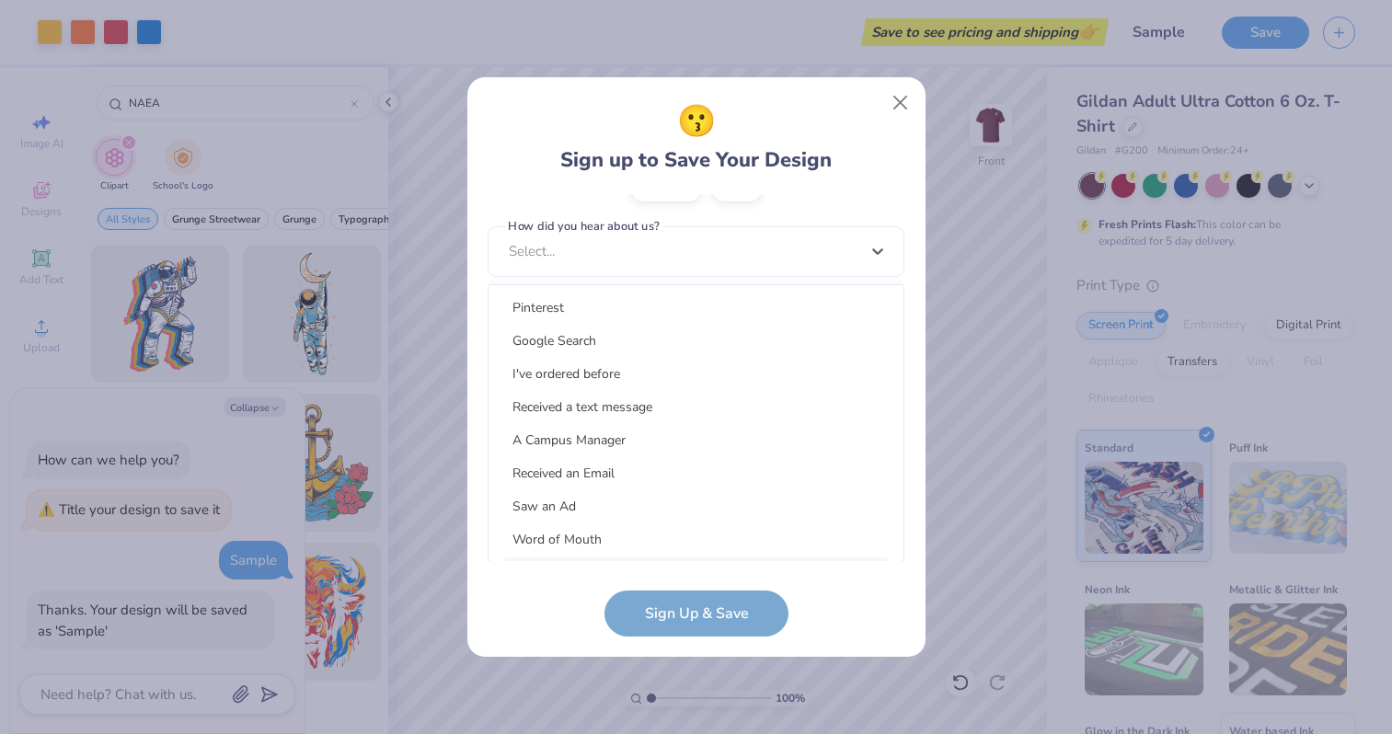
scroll to position [0, 0]
click at [703, 524] on div "Word of Mouth" at bounding box center [696, 539] width 400 height 30
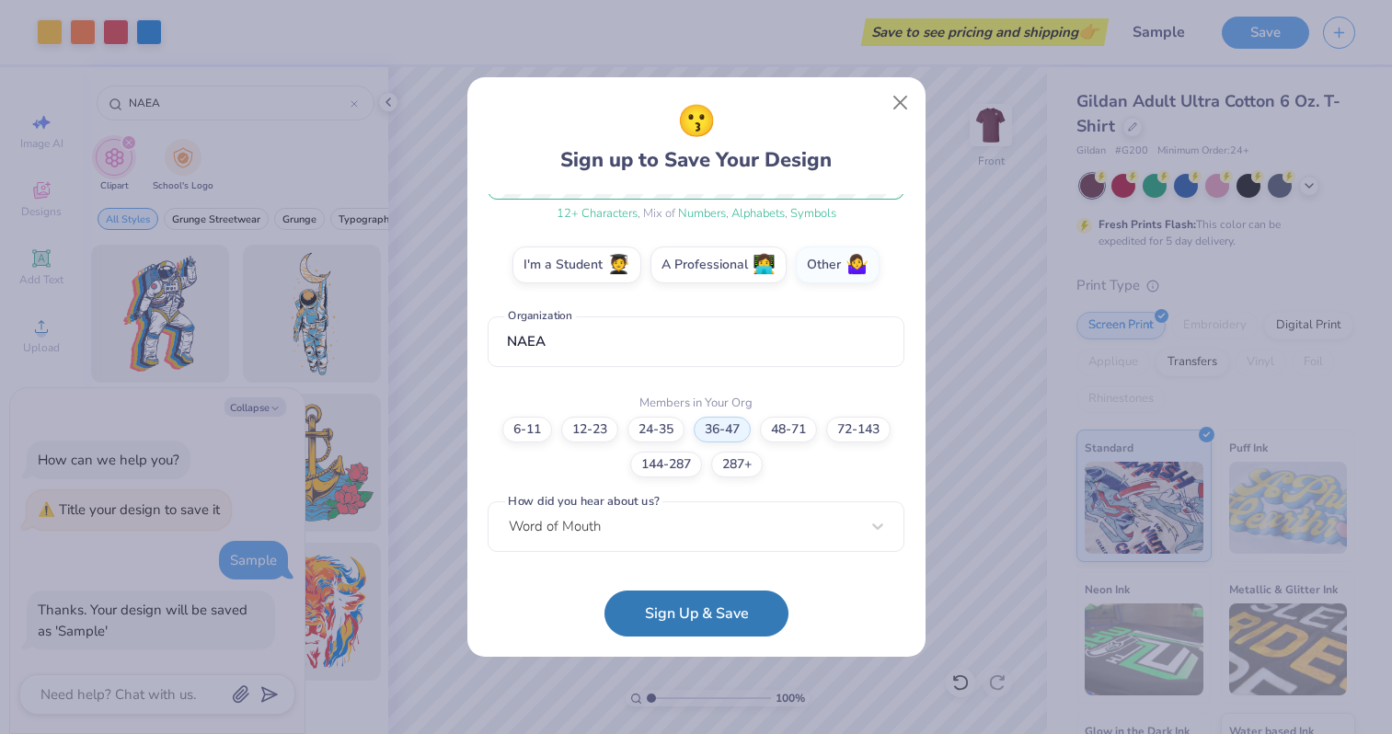
scroll to position [284, 0]
click at [694, 610] on button "Sign Up & Save" at bounding box center [696, 609] width 184 height 46
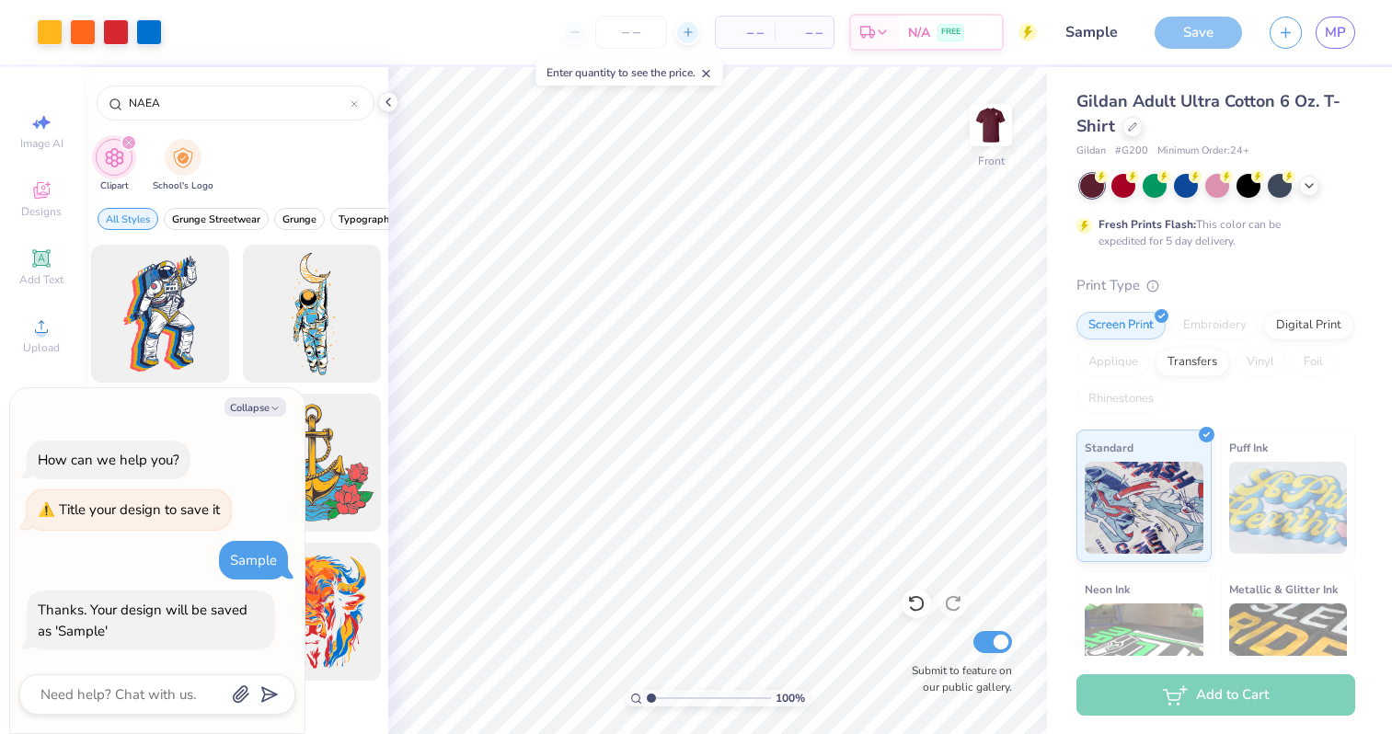
type textarea "x"
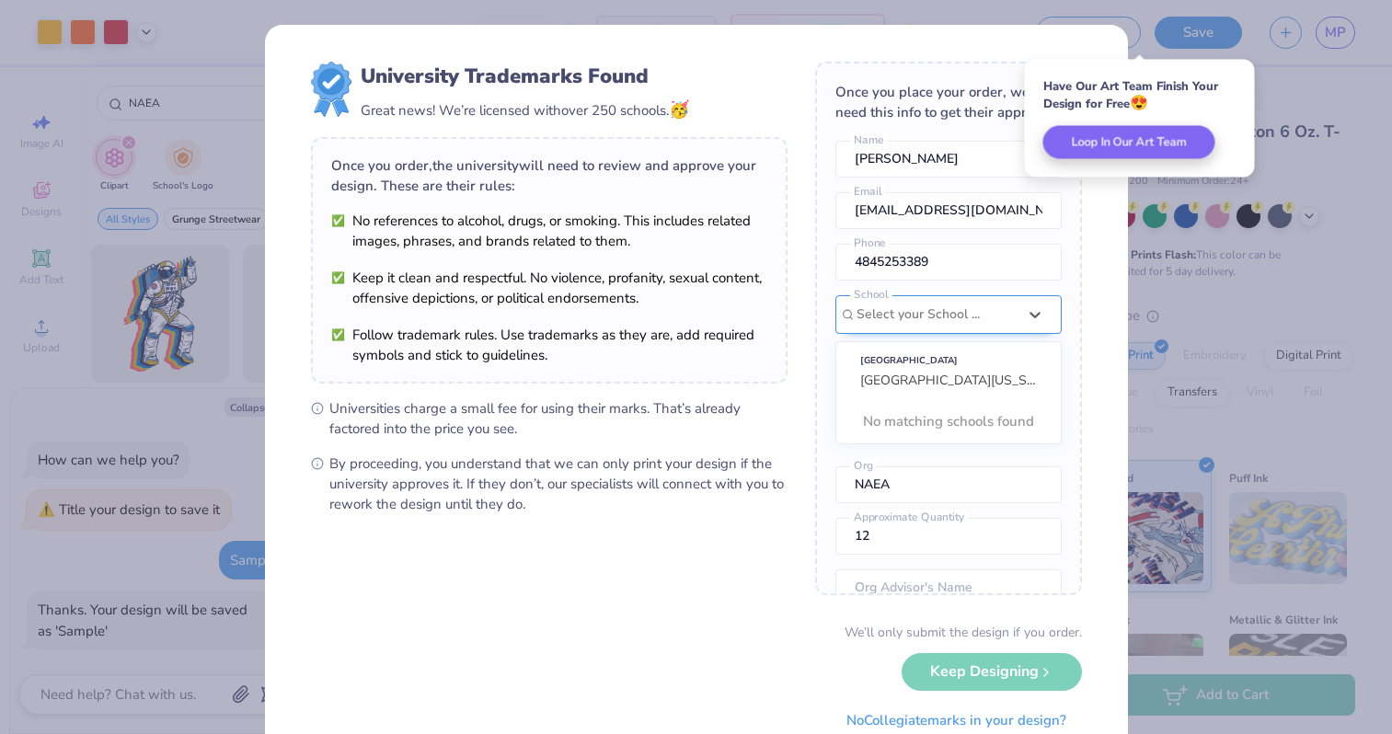
click at [950, 309] on div "Select your School ..." at bounding box center [936, 314] width 160 height 20
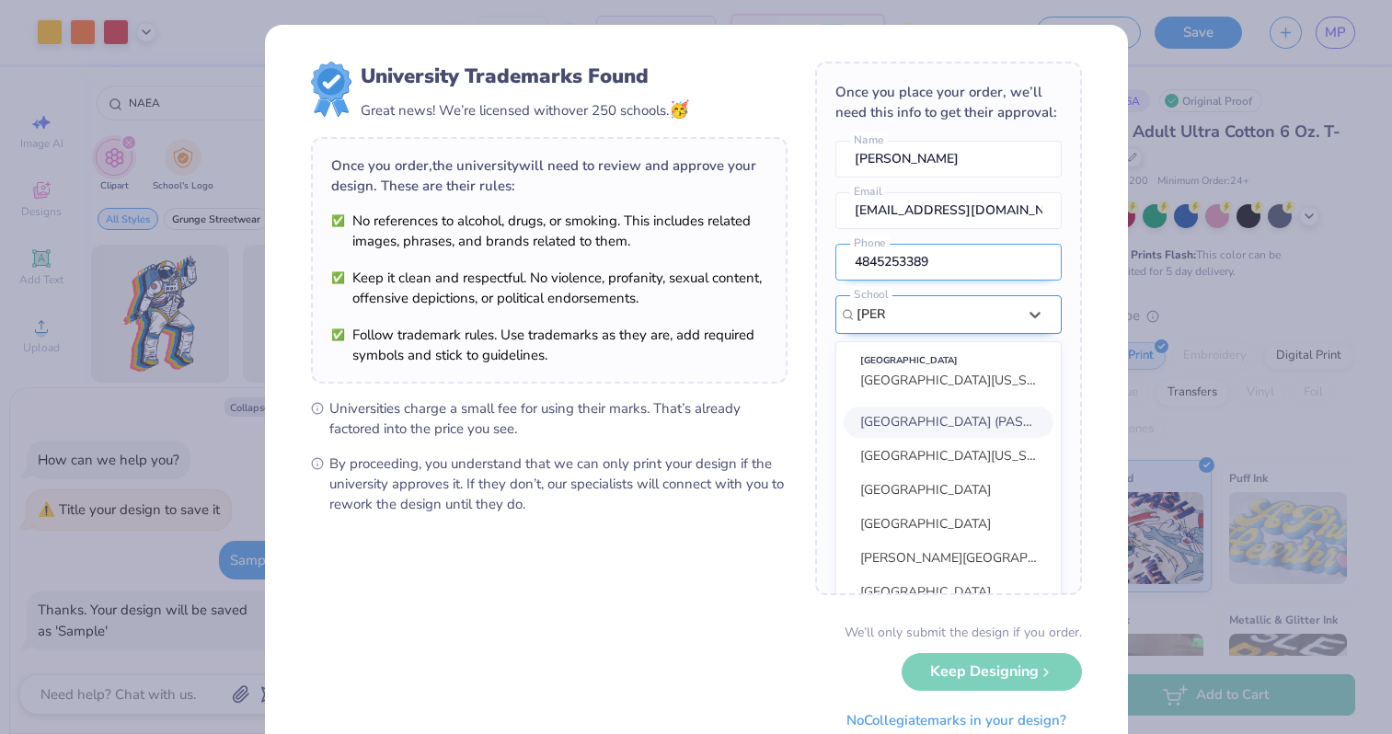
scroll to position [83, 0]
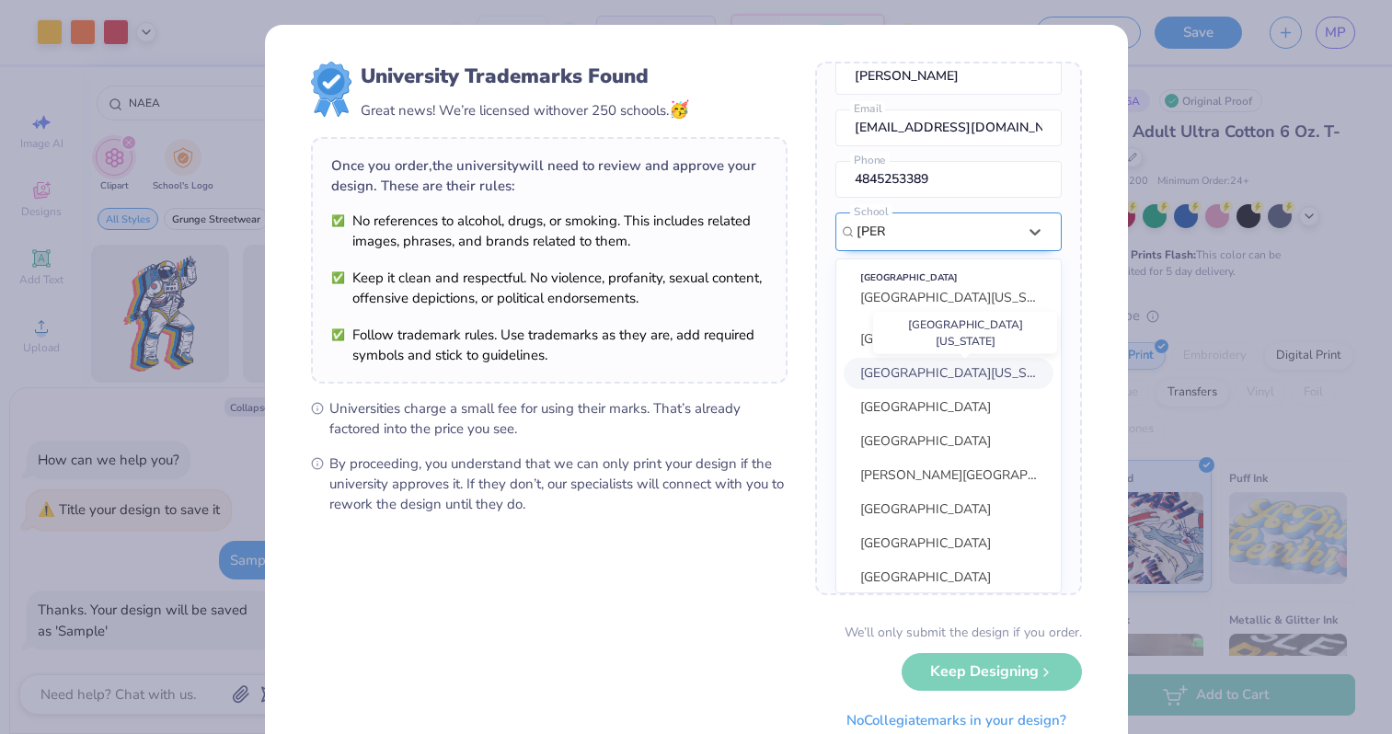
click at [978, 370] on span "[GEOGRAPHIC_DATA][US_STATE]" at bounding box center [960, 372] width 200 height 17
type input "[PERSON_NAME]"
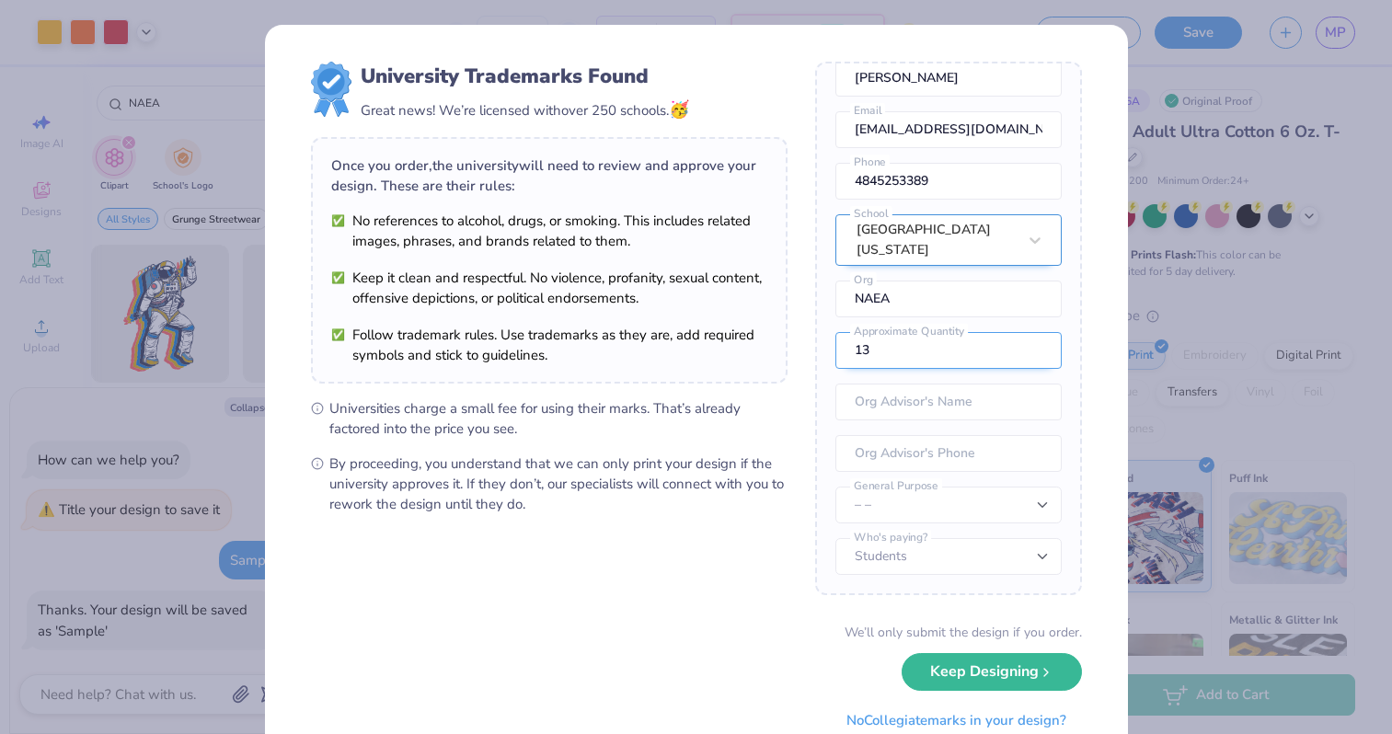
click at [1036, 349] on input "13" at bounding box center [948, 350] width 226 height 37
type input "12"
click at [1035, 357] on input "12" at bounding box center [948, 350] width 226 height 37
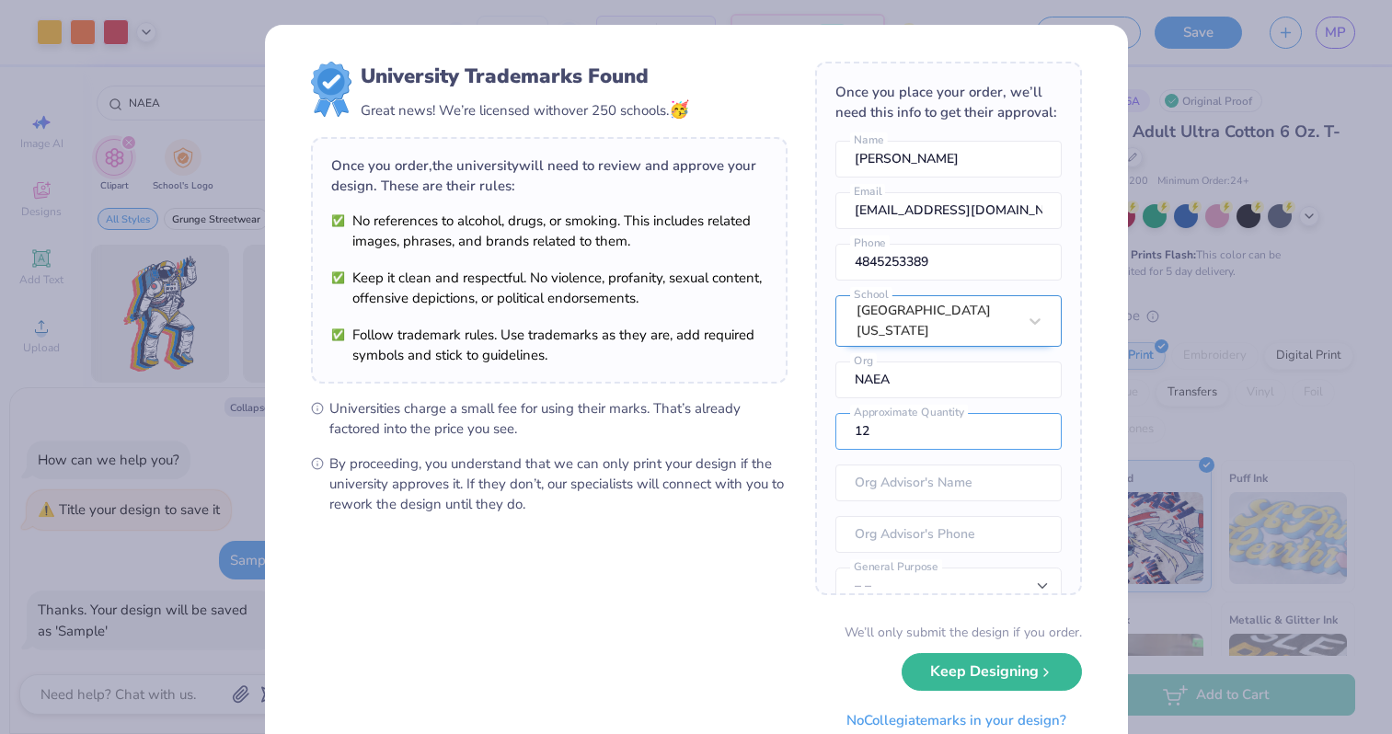
scroll to position [46, 0]
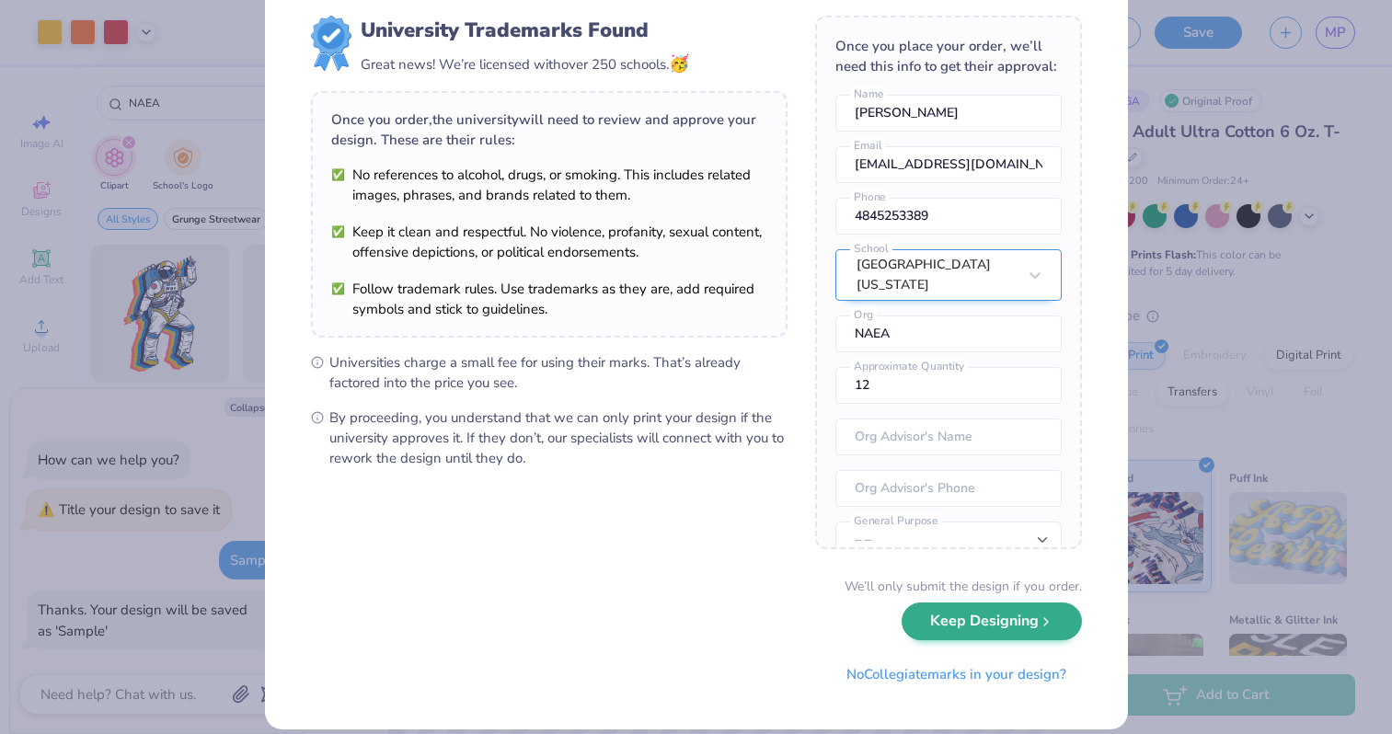
click at [928, 625] on button "Keep Designing" at bounding box center [991, 621] width 180 height 38
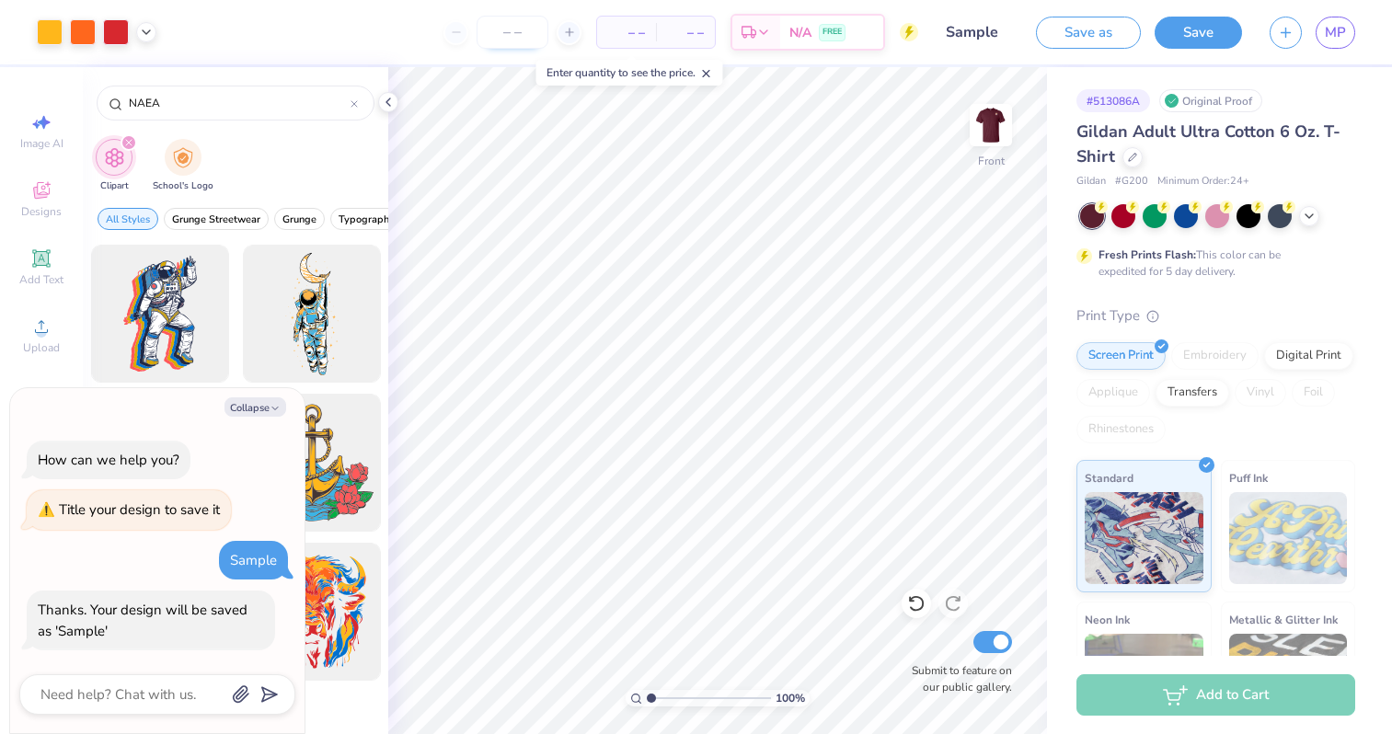
type textarea "x"
click at [531, 34] on input "number" at bounding box center [512, 32] width 72 height 33
type input "100"
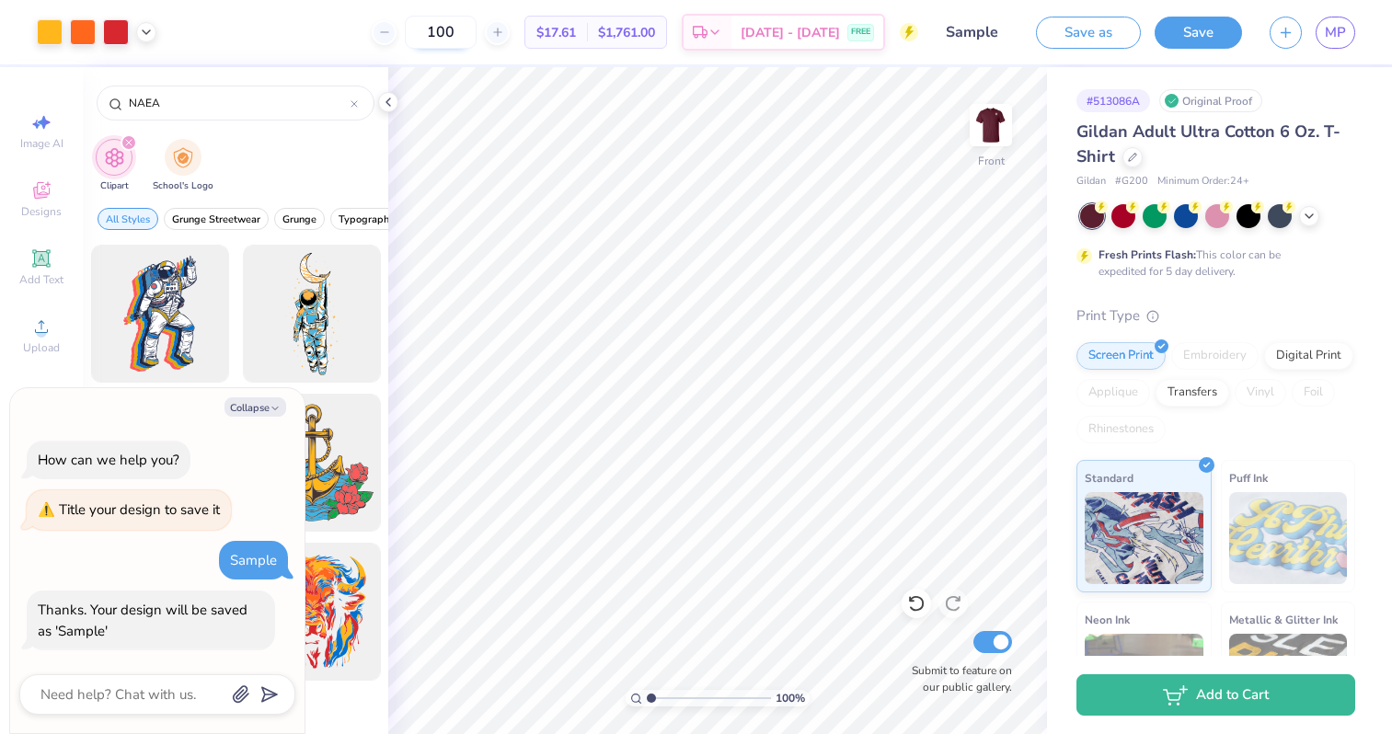
drag, startPoint x: 488, startPoint y: 32, endPoint x: 447, endPoint y: 33, distance: 41.4
click at [447, 33] on input "100" at bounding box center [441, 32] width 72 height 33
